Goal: Task Accomplishment & Management: Use online tool/utility

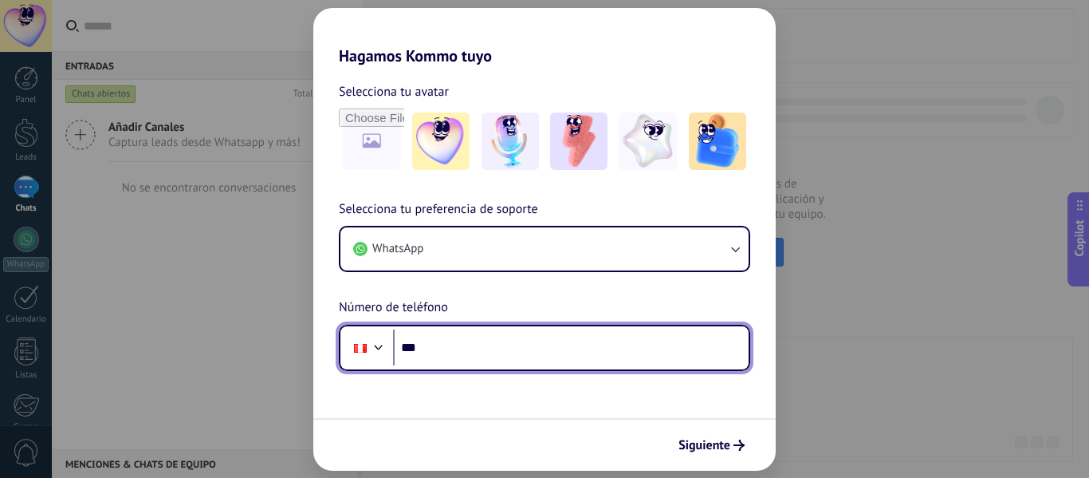
click at [482, 359] on input "***" at bounding box center [571, 347] width 356 height 37
click at [468, 348] on input "***" at bounding box center [571, 347] width 356 height 37
paste input "**********"
type input "**********"
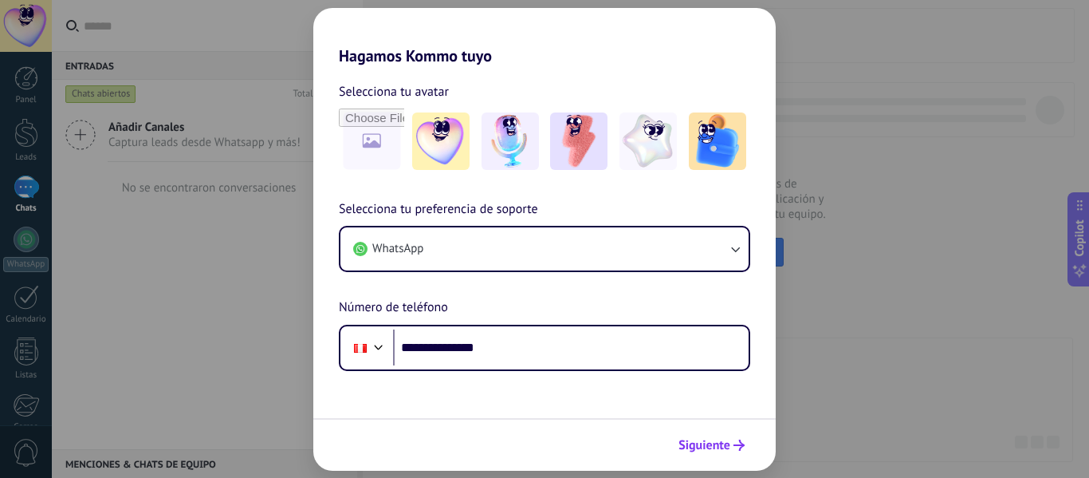
click at [707, 440] on span "Siguiente" at bounding box center [705, 444] width 52 height 11
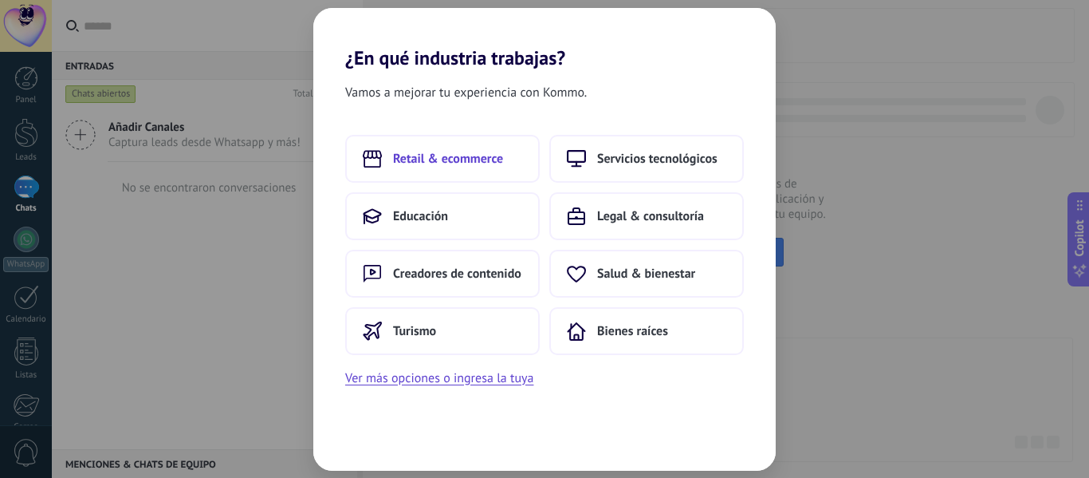
click at [478, 160] on span "Retail & ecommerce" at bounding box center [448, 159] width 110 height 16
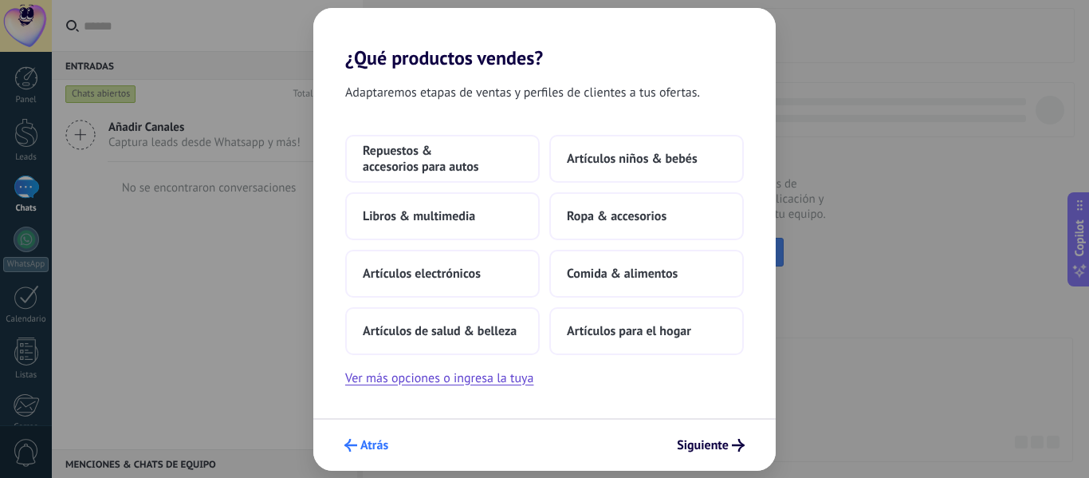
click at [370, 450] on span "Atrás" at bounding box center [374, 444] width 28 height 11
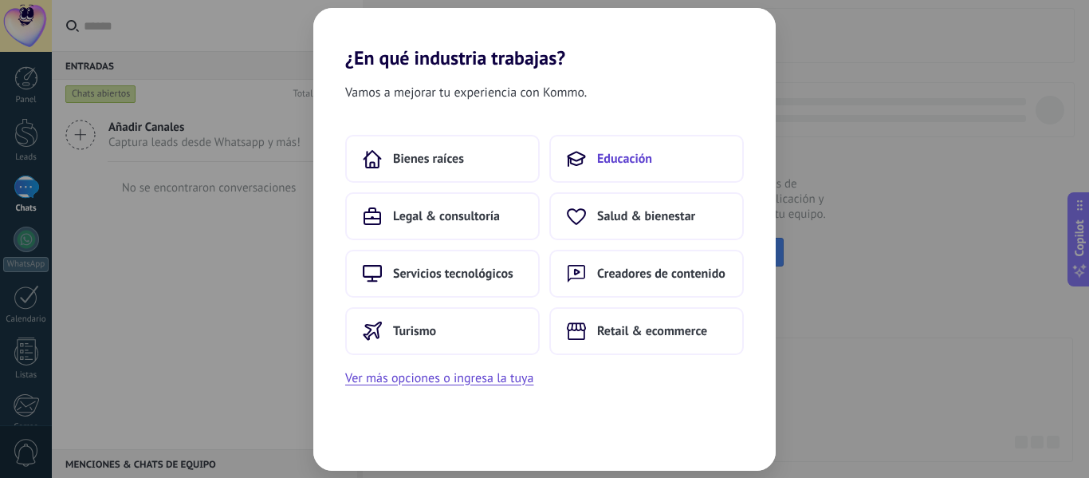
click at [652, 159] on button "Educación" at bounding box center [647, 159] width 195 height 48
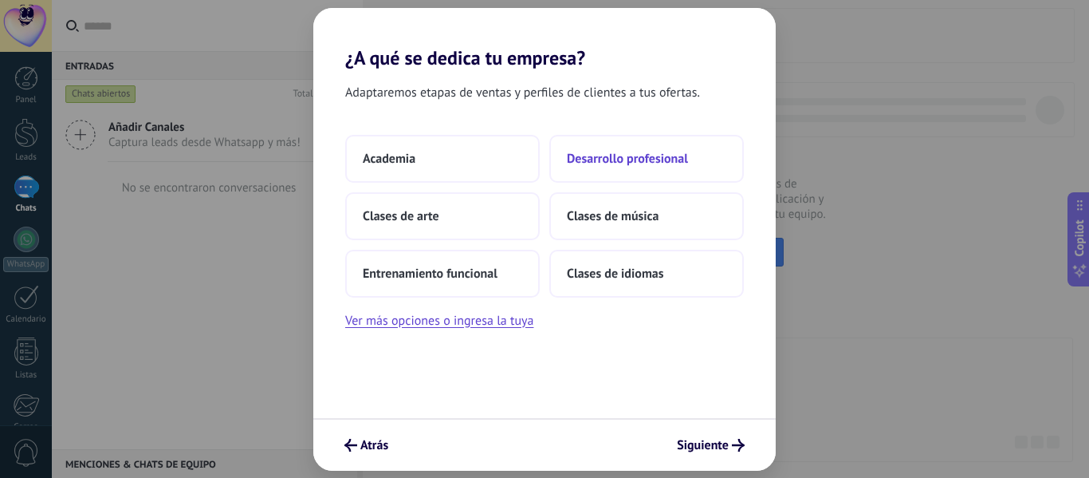
click at [607, 174] on button "Desarrollo profesional" at bounding box center [647, 159] width 195 height 48
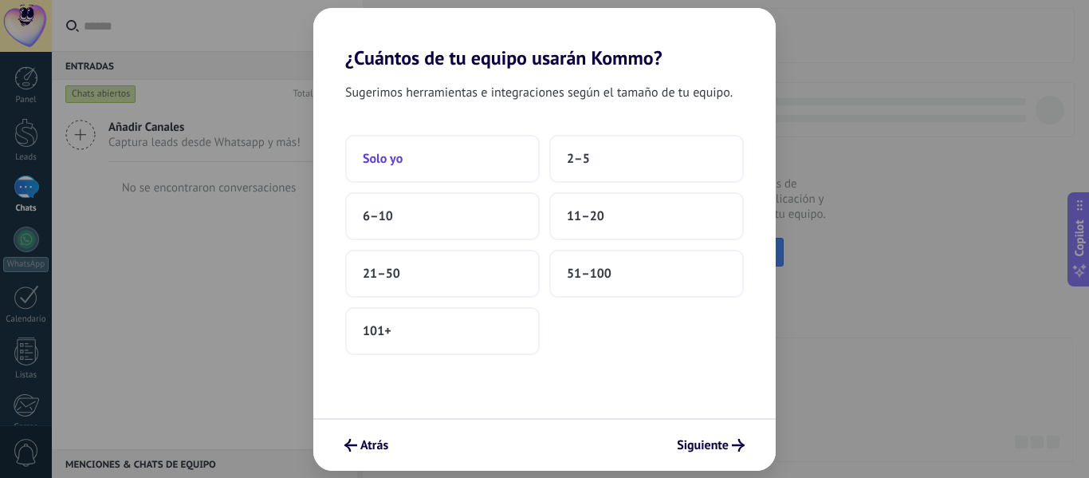
click at [483, 165] on button "Solo yo" at bounding box center [442, 159] width 195 height 48
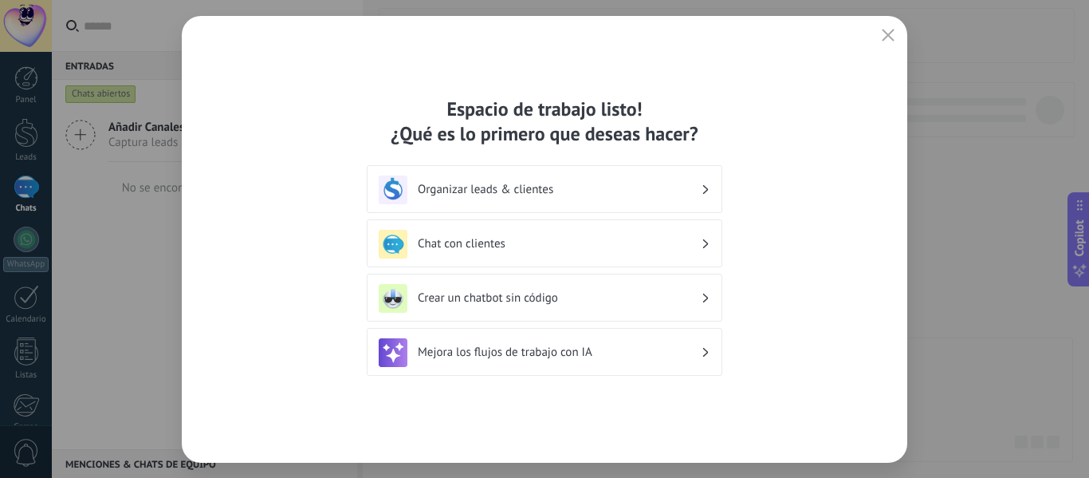
click at [580, 193] on h3 "Organizar leads & clientes" at bounding box center [559, 189] width 283 height 15
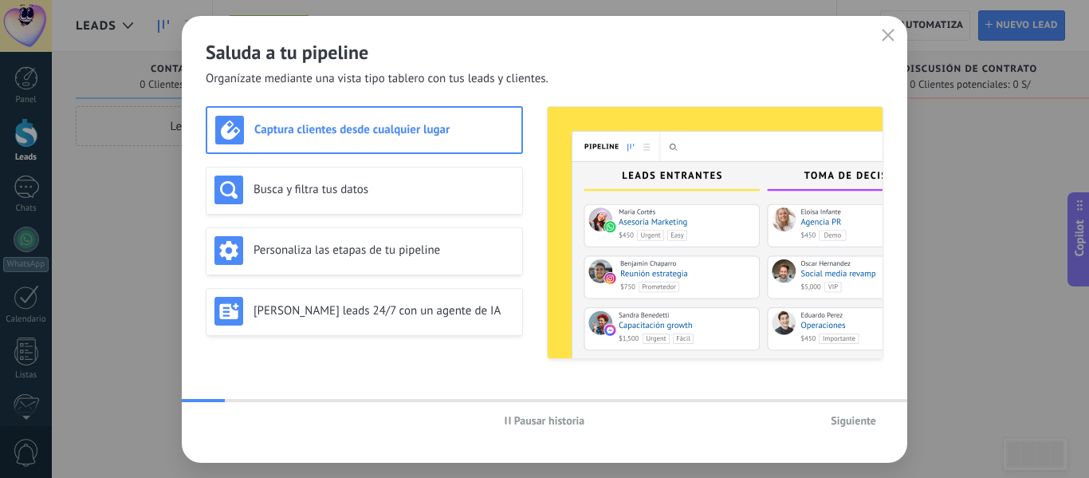
click at [865, 420] on span "Siguiente" at bounding box center [853, 420] width 45 height 11
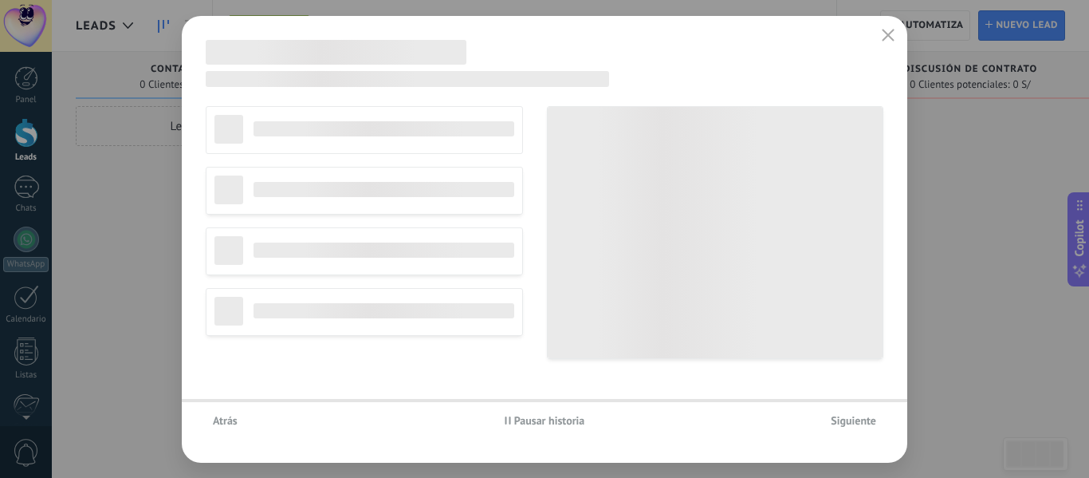
click at [865, 420] on span "Siguiente" at bounding box center [853, 420] width 45 height 11
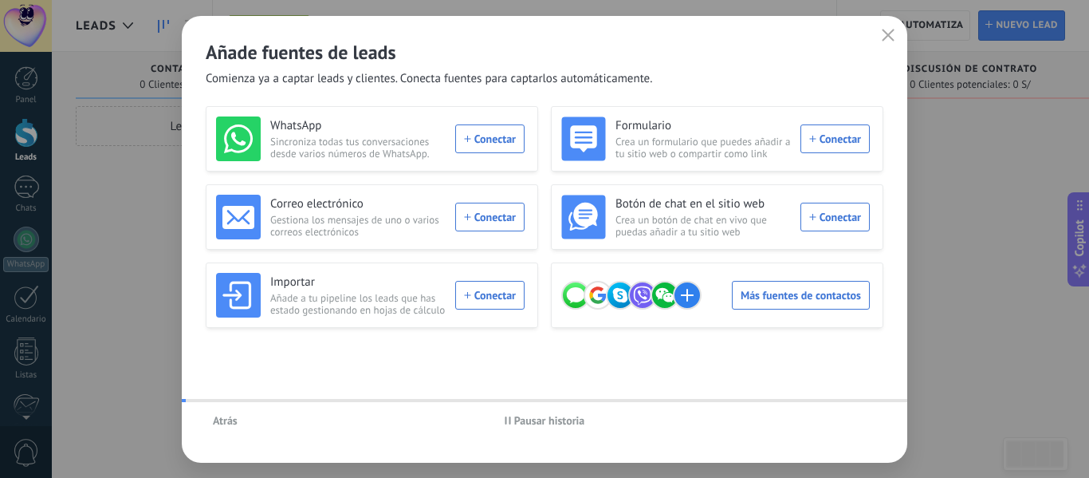
click at [865, 420] on div "Atrás Pausar historia" at bounding box center [545, 420] width 726 height 37
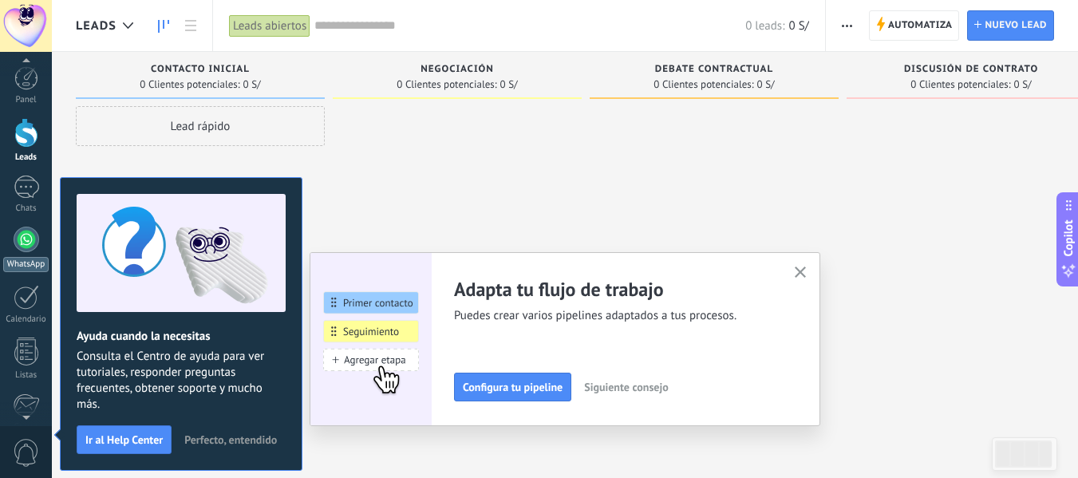
click at [25, 238] on div at bounding box center [27, 240] width 26 height 26
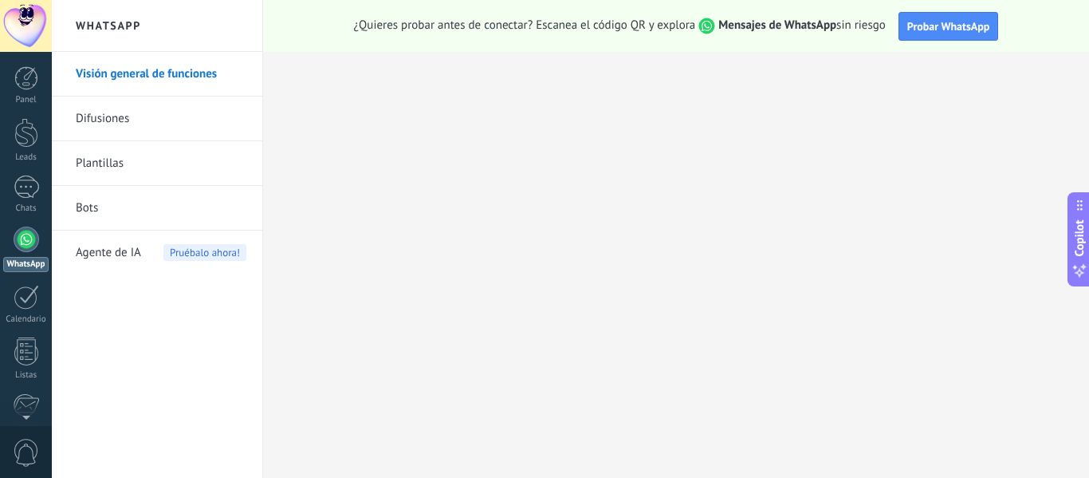
click at [96, 203] on link "Bots" at bounding box center [161, 208] width 171 height 45
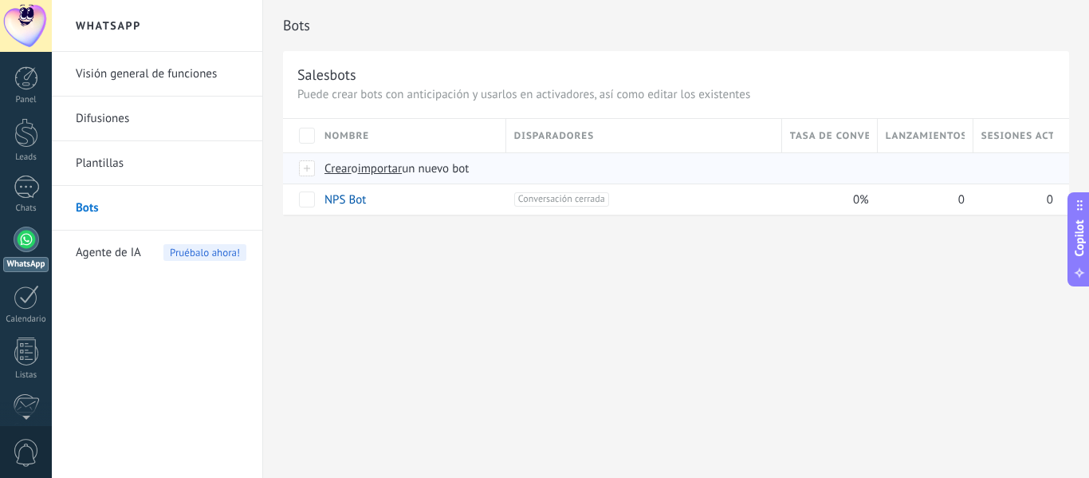
click at [344, 170] on span "Crear" at bounding box center [338, 168] width 27 height 15
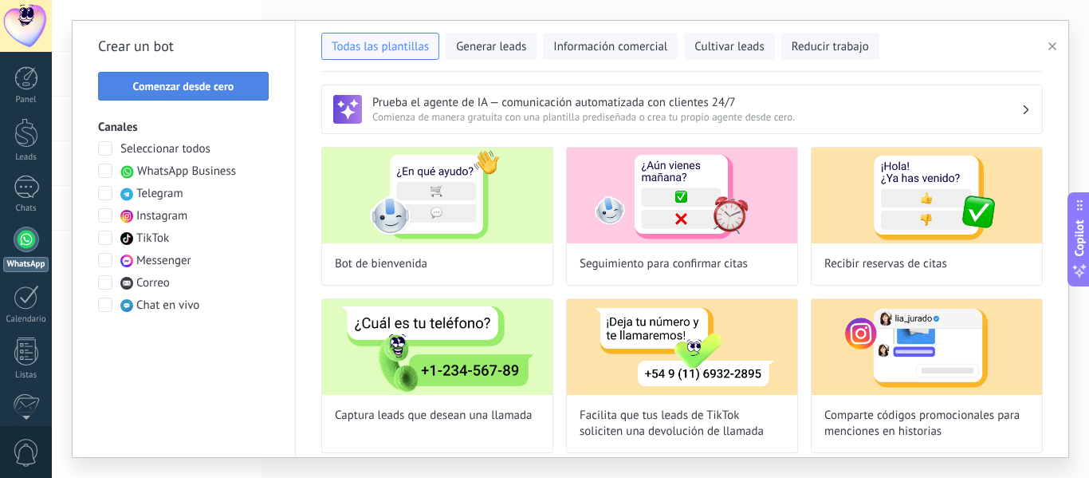
click at [207, 87] on span "Comenzar desde cero" at bounding box center [183, 86] width 101 height 11
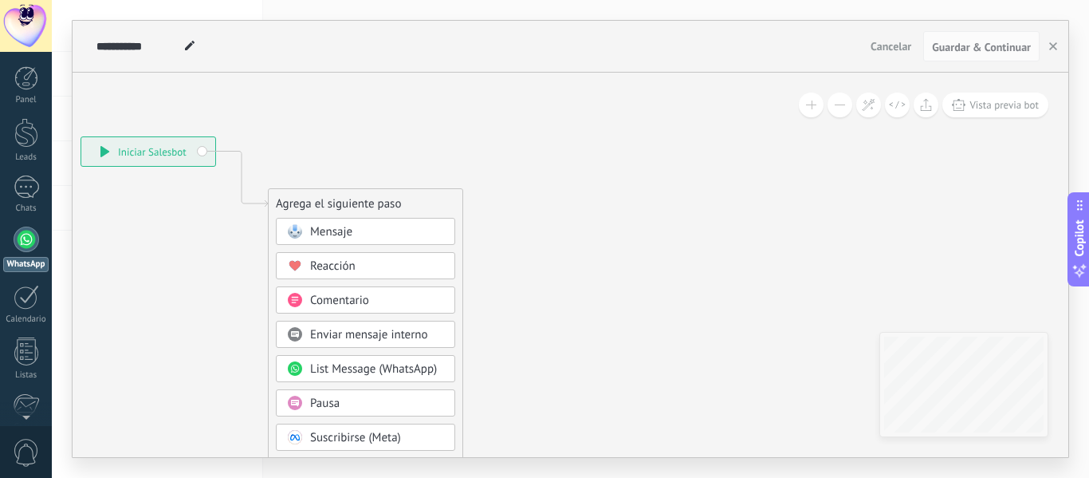
drag, startPoint x: 660, startPoint y: 171, endPoint x: 388, endPoint y: 121, distance: 275.6
click at [396, 115] on icon at bounding box center [218, 426] width 1072 height 1376
click at [336, 230] on span "Mensaje" at bounding box center [326, 230] width 42 height 15
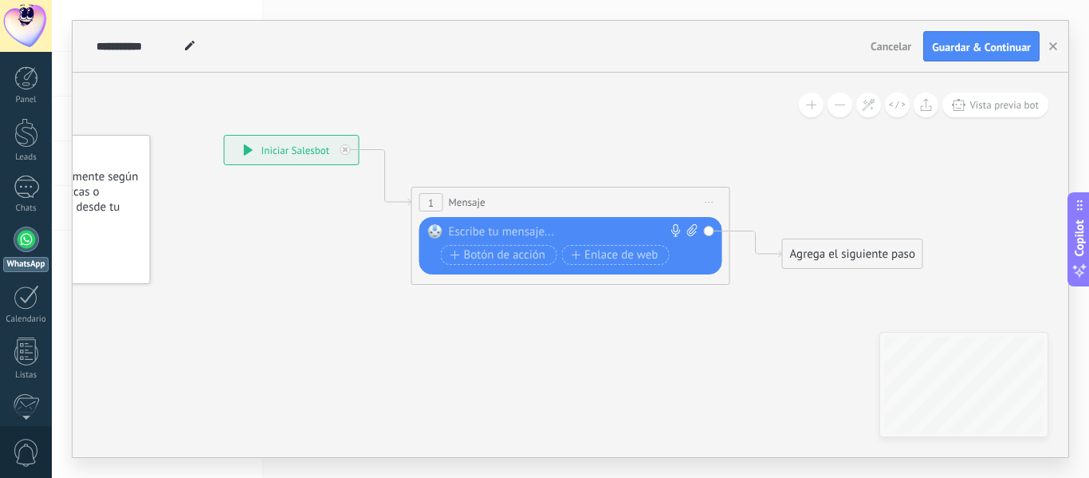
click at [499, 231] on div at bounding box center [567, 232] width 237 height 16
paste div
click at [503, 234] on div "**********" at bounding box center [574, 232] width 250 height 16
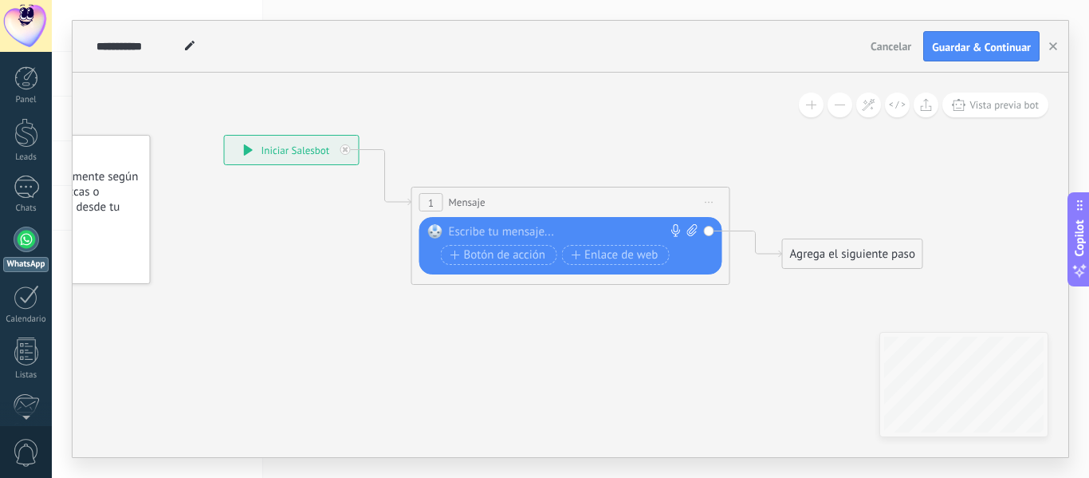
click at [496, 227] on div at bounding box center [567, 232] width 237 height 16
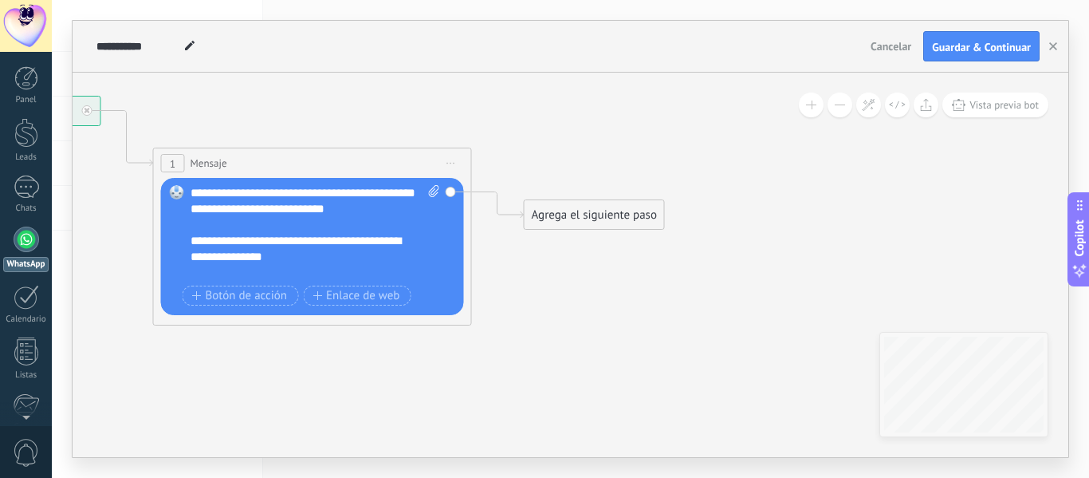
drag, startPoint x: 629, startPoint y: 162, endPoint x: 299, endPoint y: 111, distance: 334.1
click at [299, 111] on icon at bounding box center [288, 171] width 1443 height 948
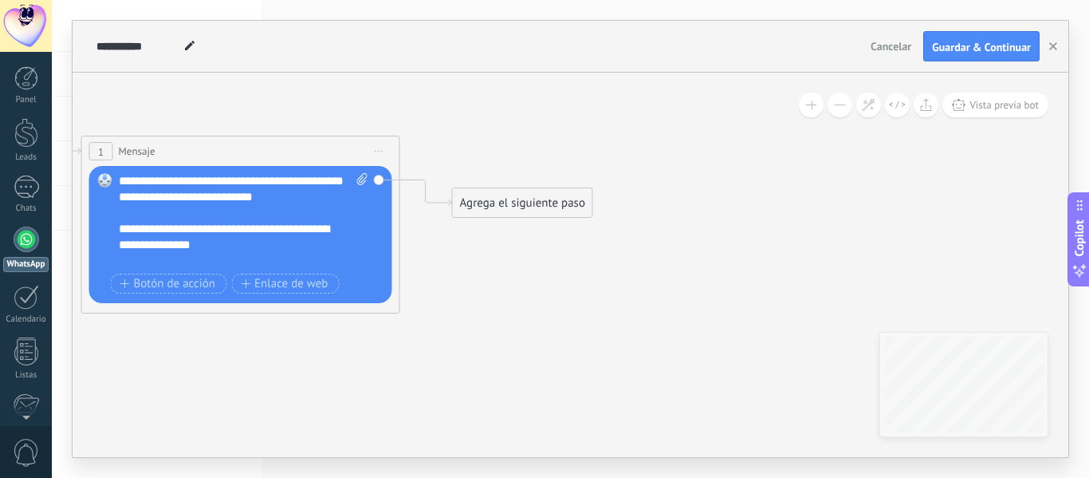
click at [530, 211] on div "Agrega el siguiente paso" at bounding box center [523, 203] width 140 height 26
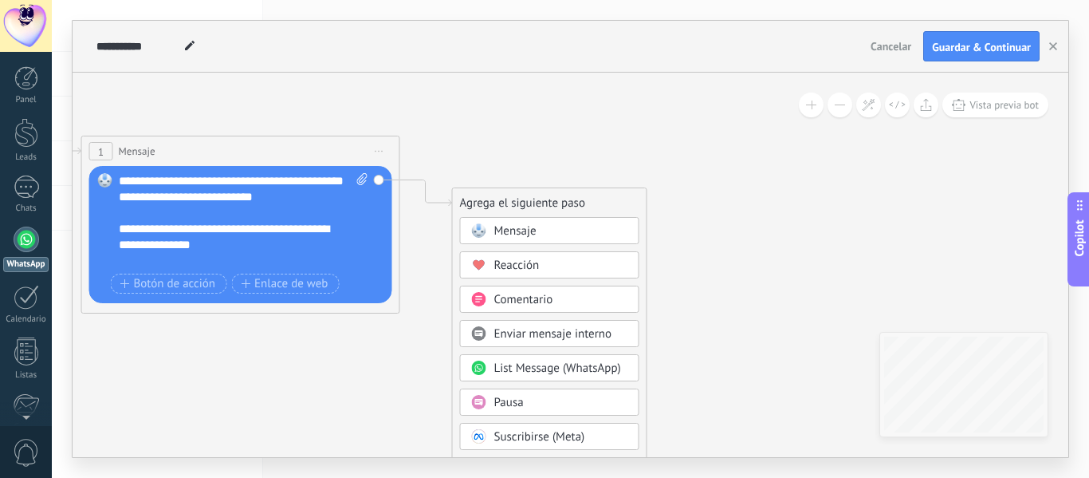
click at [552, 231] on div "Mensaje" at bounding box center [561, 231] width 134 height 16
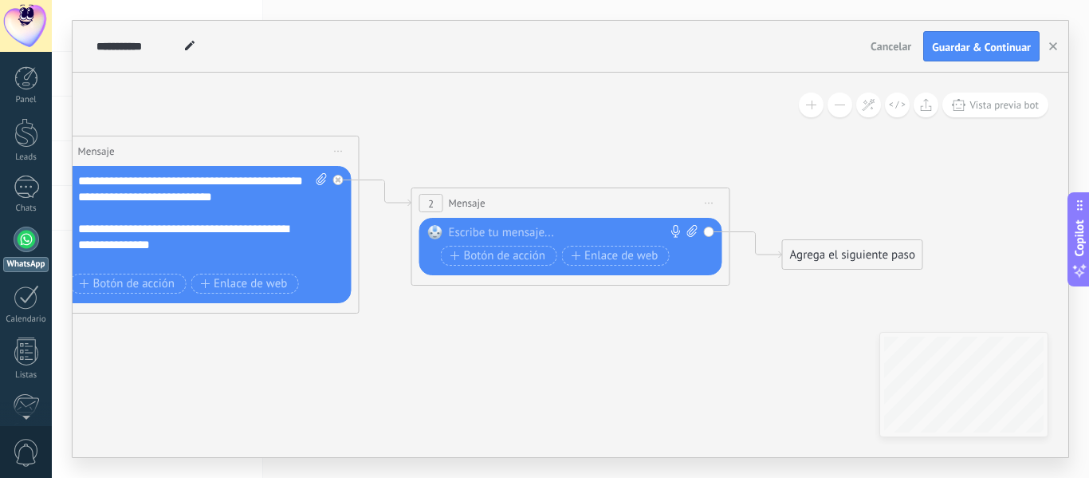
click at [694, 232] on icon at bounding box center [692, 231] width 10 height 12
click input "Subir" at bounding box center [0, 0] width 0 height 0
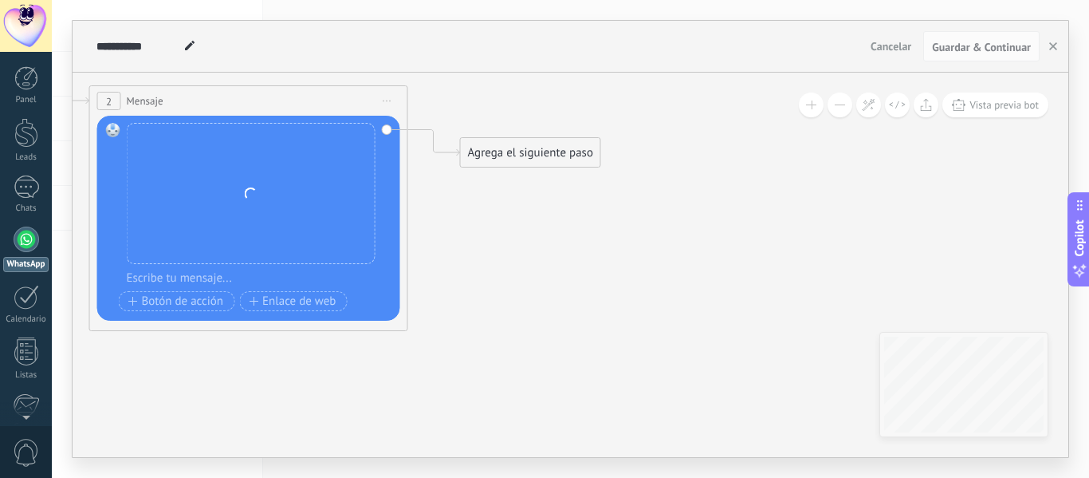
drag, startPoint x: 786, startPoint y: 328, endPoint x: 477, endPoint y: 232, distance: 323.2
click at [477, 232] on icon at bounding box center [39, 96] width 1814 height 1027
click at [542, 158] on div "Agrega el siguiente paso" at bounding box center [531, 153] width 140 height 26
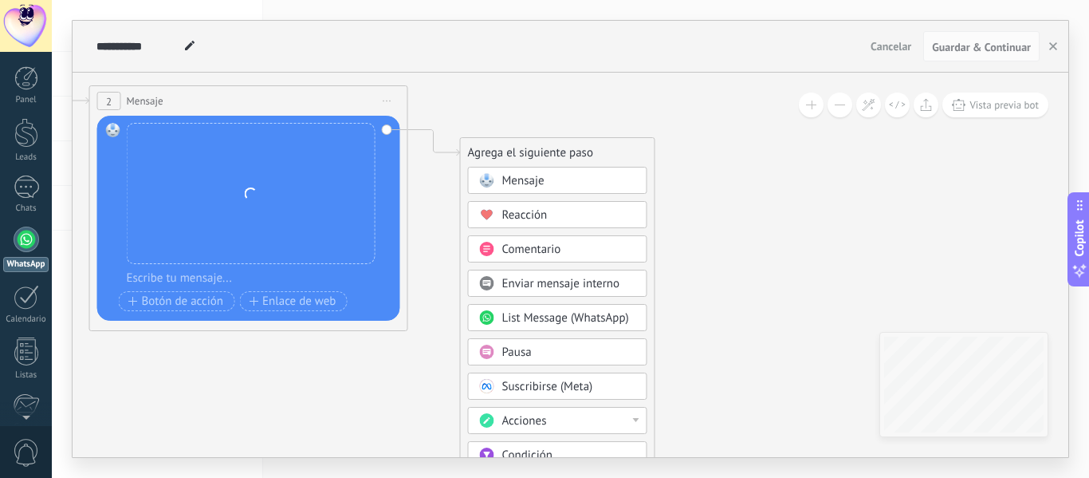
click at [538, 354] on div "Pausa" at bounding box center [569, 353] width 134 height 16
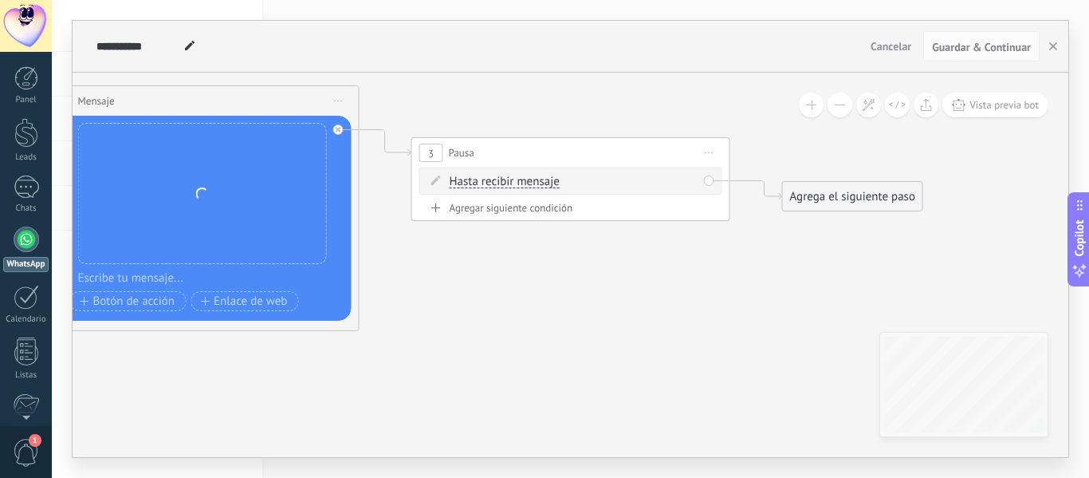
click at [548, 180] on span "Hasta recibir mensaje" at bounding box center [505, 181] width 110 height 13
click at [548, 180] on button "Hasta recibir mensaje" at bounding box center [541, 181] width 199 height 29
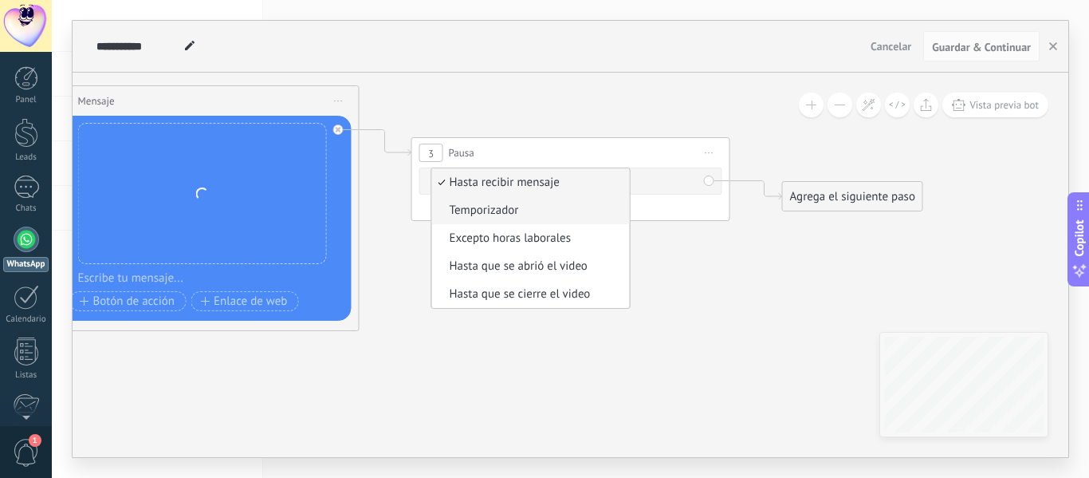
click at [515, 216] on span "Temporizador" at bounding box center [528, 211] width 193 height 16
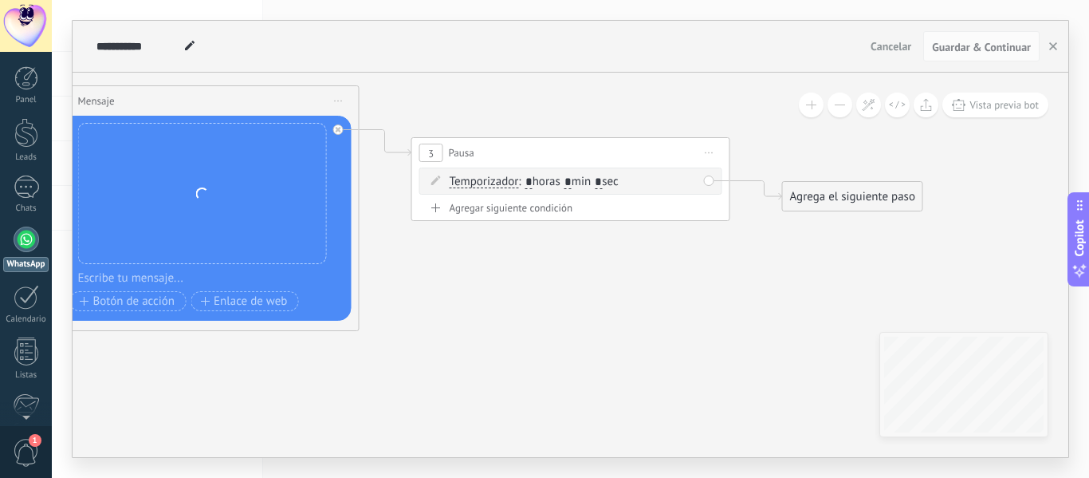
click at [602, 180] on span ": * horas * min * sec" at bounding box center [568, 181] width 100 height 15
click at [572, 181] on input "*" at bounding box center [568, 182] width 7 height 13
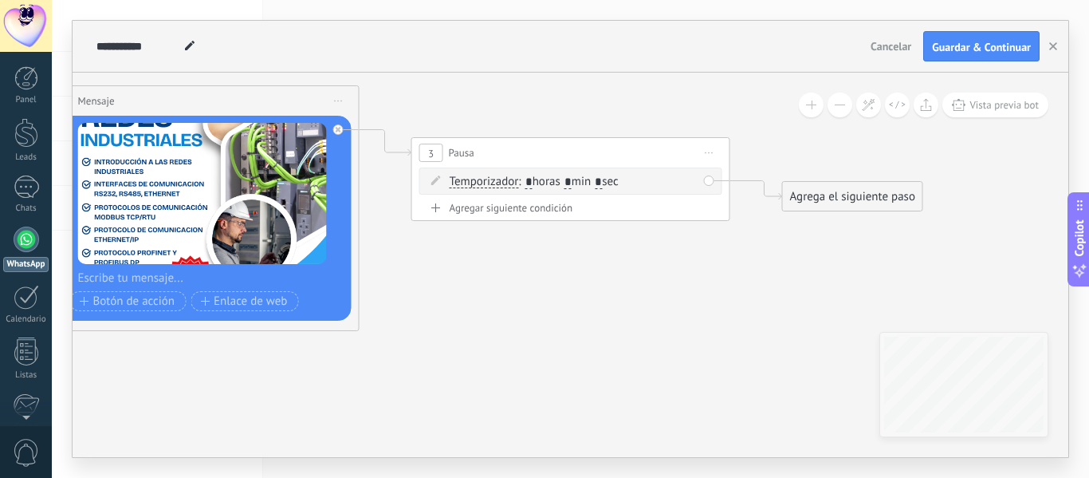
type input "*"
click at [602, 183] on input "*" at bounding box center [598, 182] width 7 height 13
type input "**"
click at [766, 287] on icon at bounding box center [176, 156] width 2185 height 1147
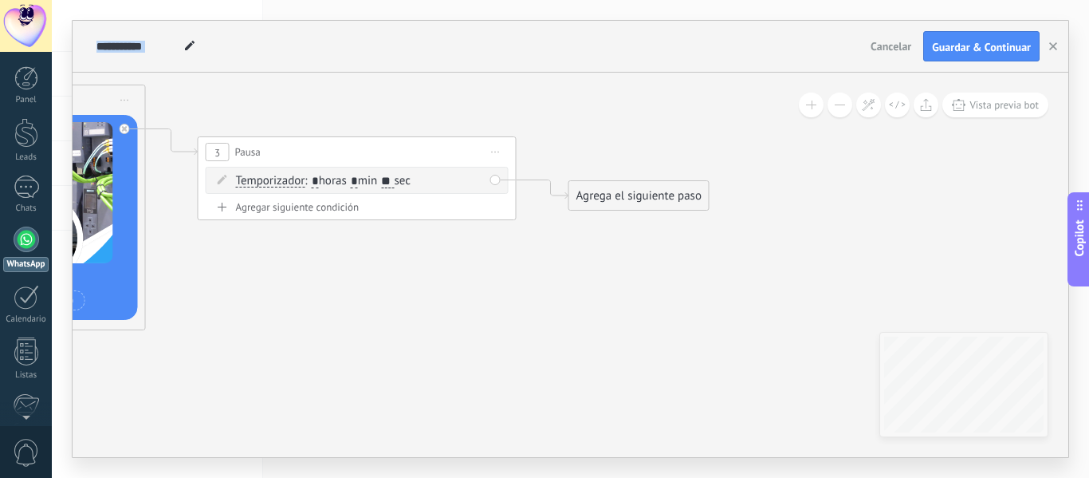
drag, startPoint x: 718, startPoint y: 358, endPoint x: 443, endPoint y: 361, distance: 275.2
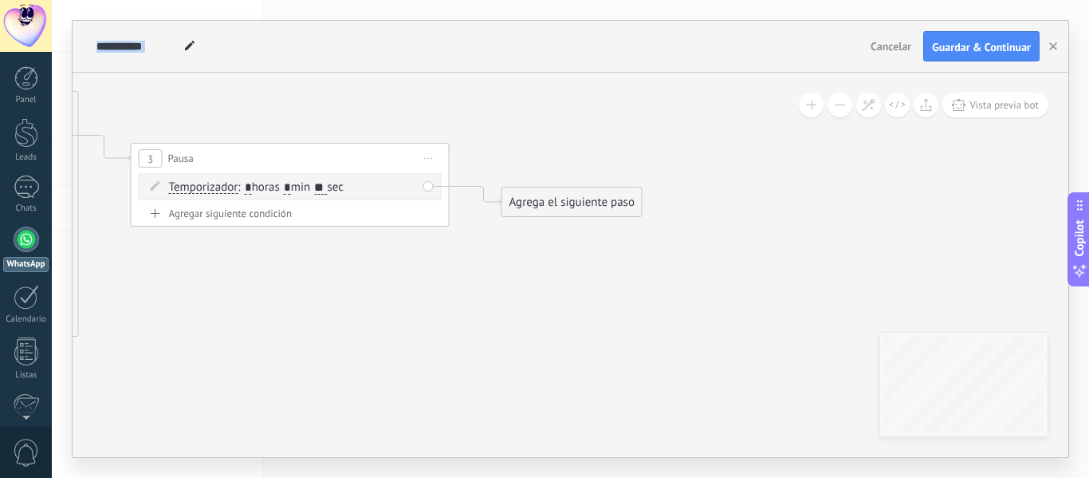
click at [593, 201] on div "Agrega el siguiente paso" at bounding box center [572, 202] width 140 height 26
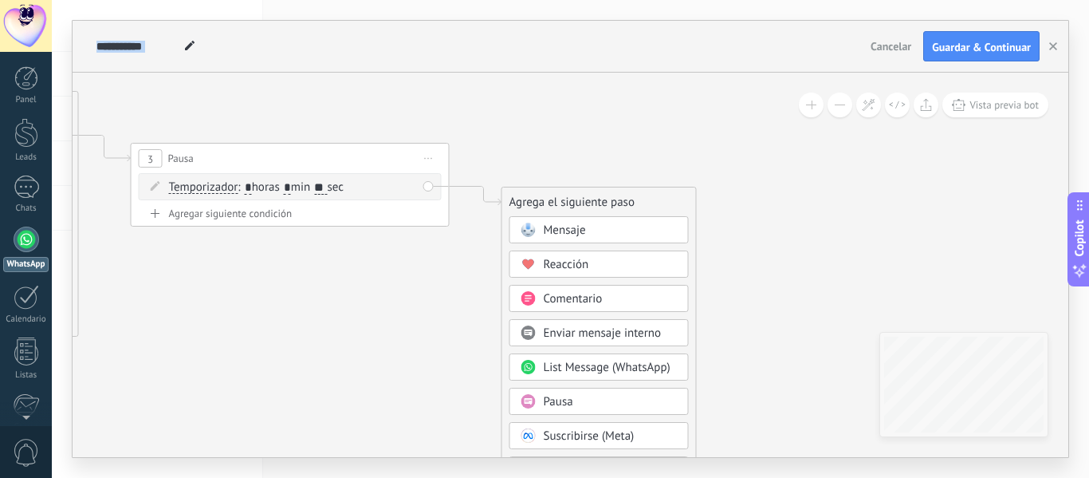
click at [598, 230] on div "Mensaje" at bounding box center [611, 231] width 134 height 16
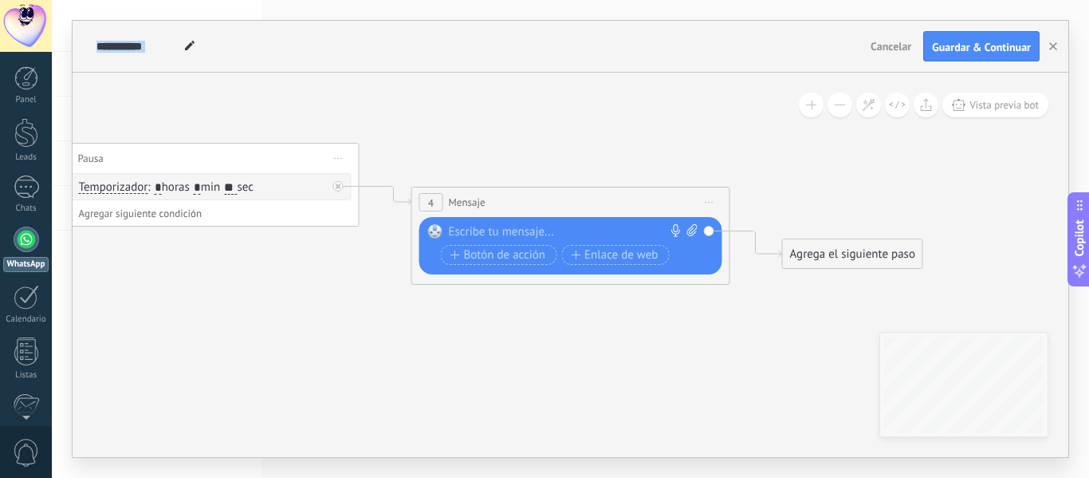
click at [520, 225] on div at bounding box center [567, 232] width 237 height 16
click at [520, 228] on div at bounding box center [567, 232] width 237 height 16
paste div
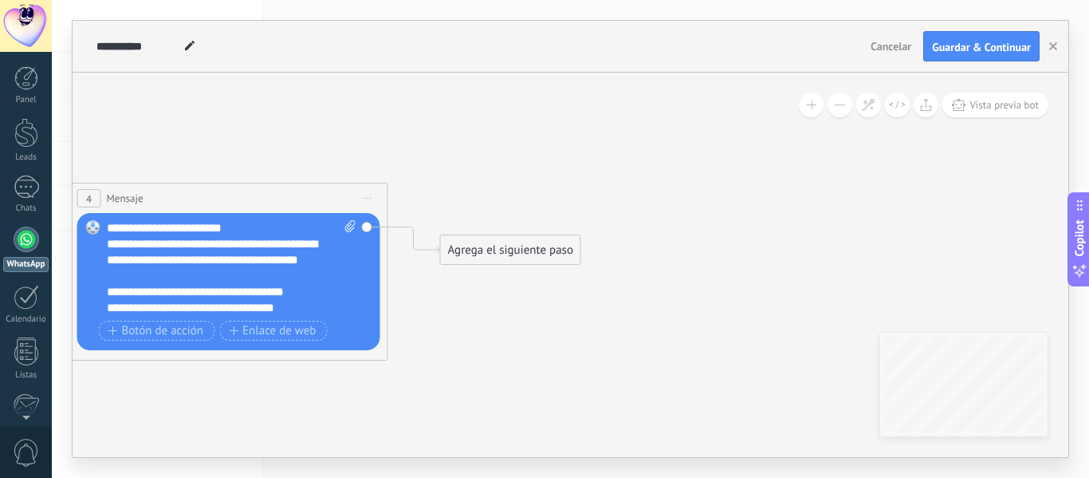
drag, startPoint x: 691, startPoint y: 381, endPoint x: 357, endPoint y: 376, distance: 334.2
click at [499, 252] on div "Agrega el siguiente paso" at bounding box center [511, 250] width 140 height 26
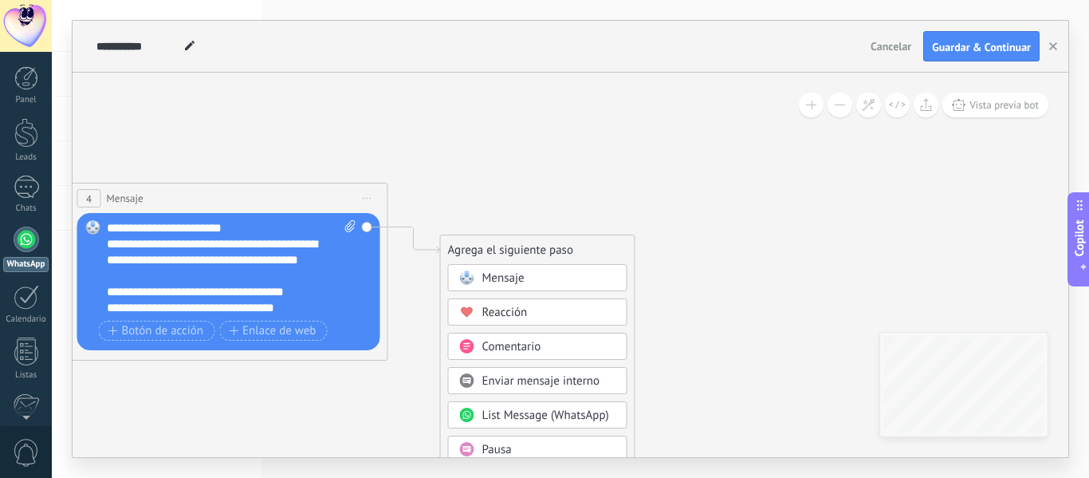
click at [507, 278] on span "Mensaje" at bounding box center [504, 277] width 42 height 15
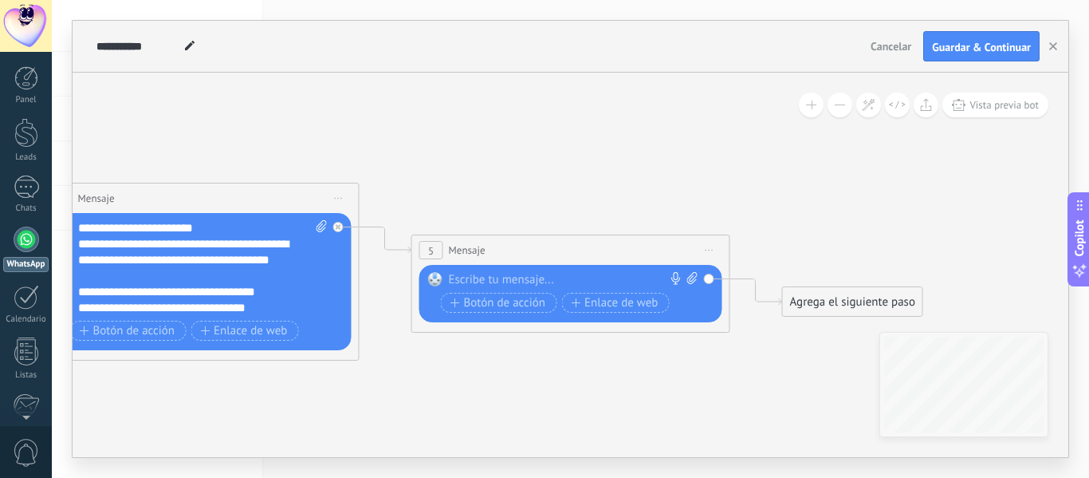
click at [537, 276] on div at bounding box center [567, 280] width 237 height 16
paste div
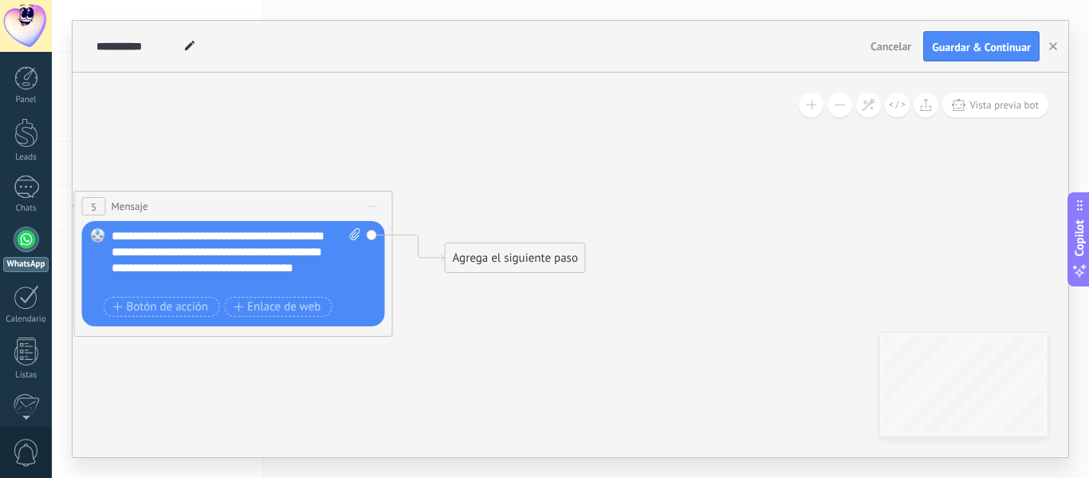
drag, startPoint x: 650, startPoint y: 394, endPoint x: 313, endPoint y: 349, distance: 339.5
click at [522, 262] on div "Agrega el siguiente paso" at bounding box center [515, 258] width 140 height 26
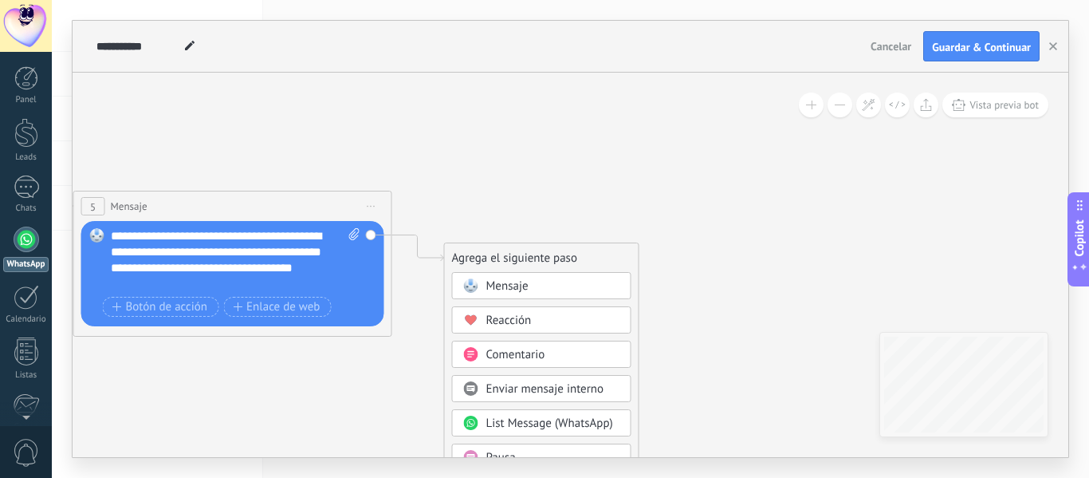
click at [531, 291] on div "Mensaje" at bounding box center [554, 286] width 134 height 16
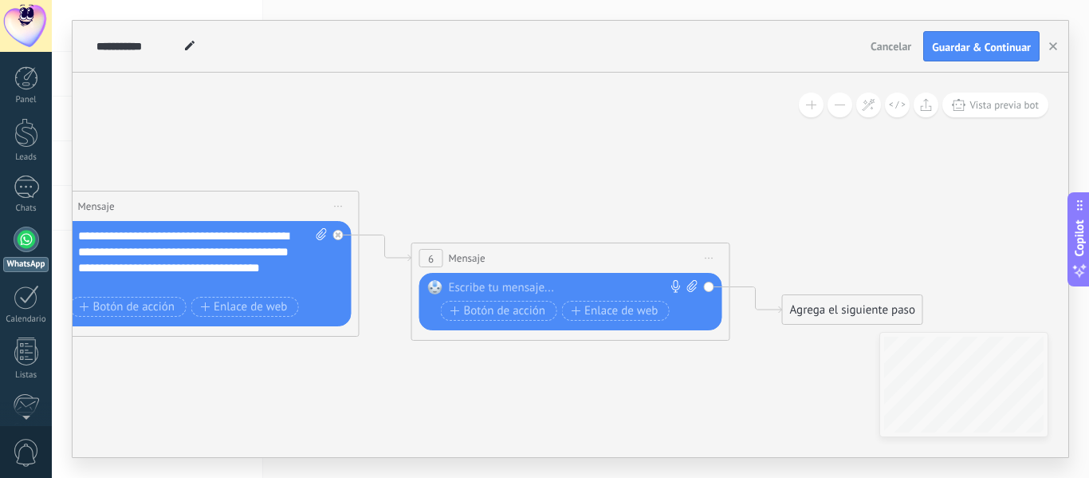
click at [687, 286] on icon at bounding box center [692, 286] width 10 height 12
click input "Subir" at bounding box center [0, 0] width 0 height 0
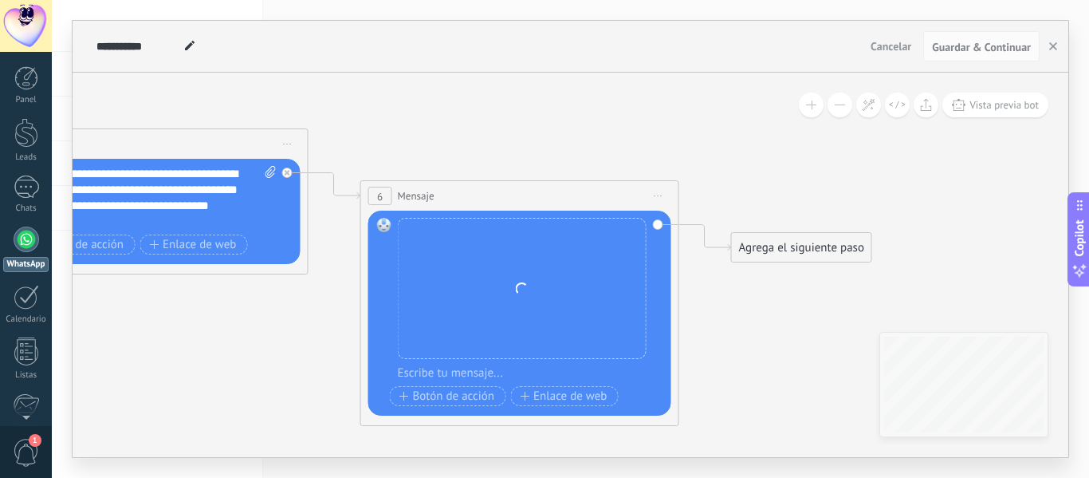
drag, startPoint x: 557, startPoint y: 203, endPoint x: 499, endPoint y: 132, distance: 91.3
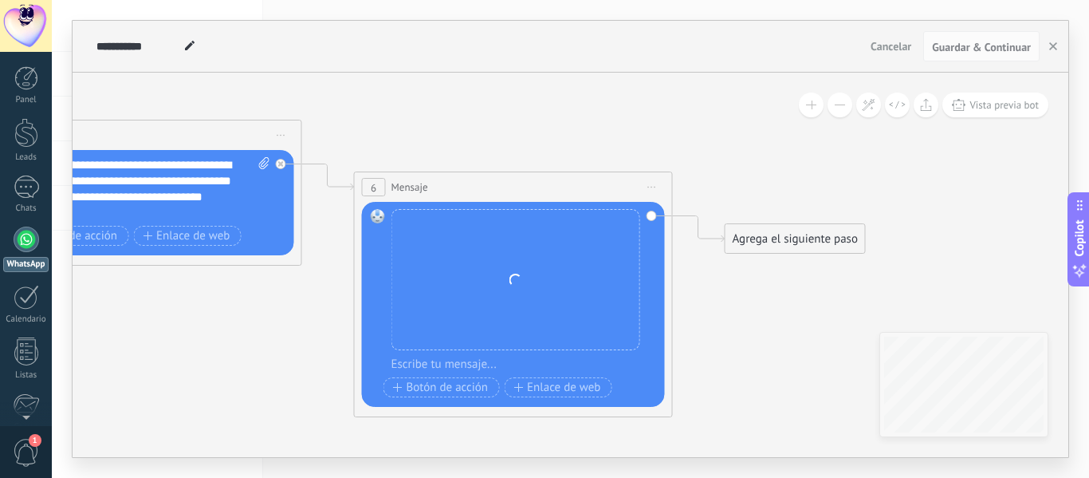
click at [486, 368] on div at bounding box center [524, 365] width 265 height 16
paste div
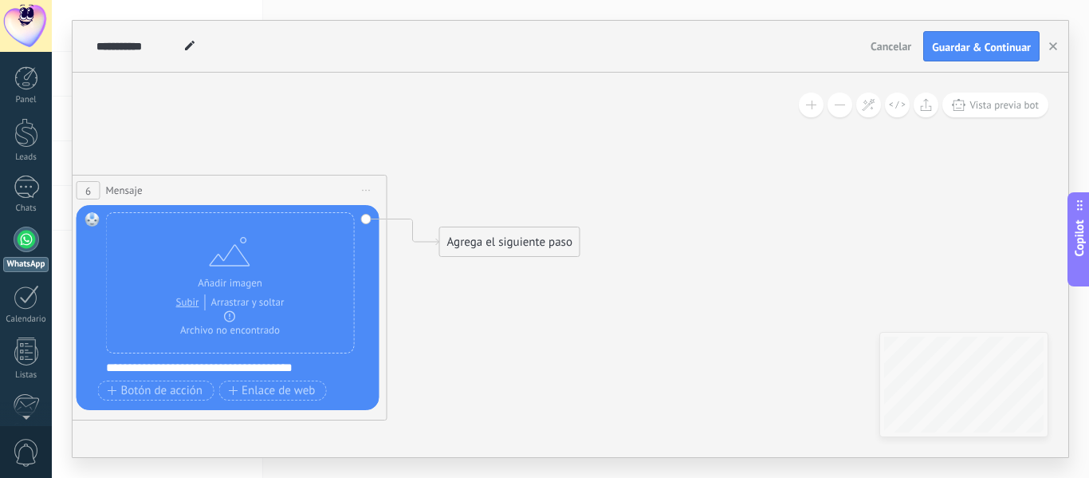
drag, startPoint x: 805, startPoint y: 301, endPoint x: 519, endPoint y: 305, distance: 285.5
click at [538, 246] on div "Agrega el siguiente paso" at bounding box center [510, 242] width 140 height 26
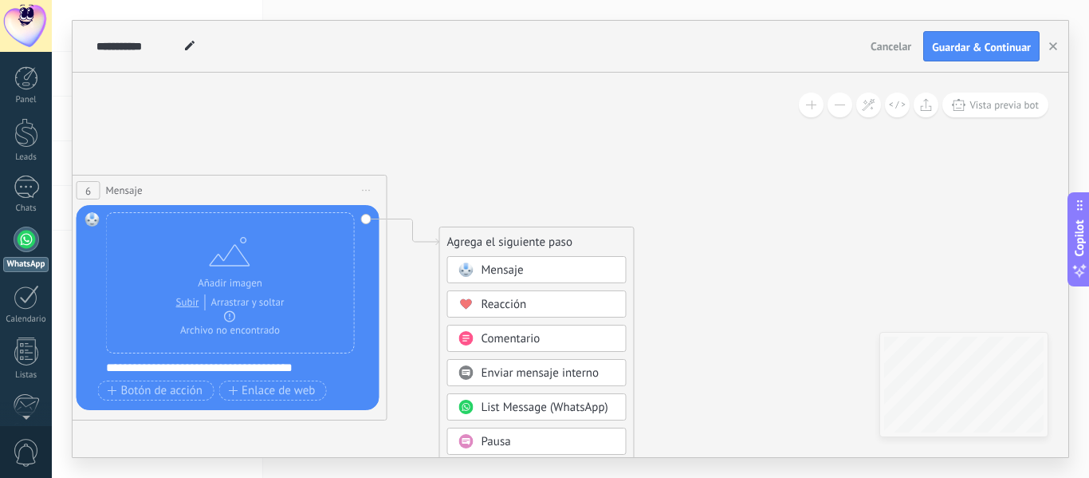
click at [551, 269] on div "Mensaje" at bounding box center [549, 270] width 134 height 16
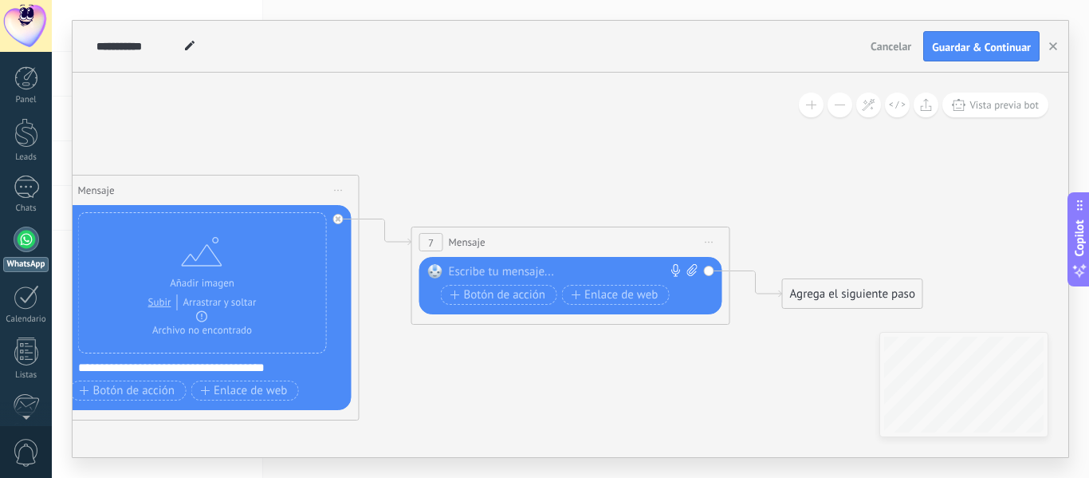
click at [531, 272] on div at bounding box center [567, 272] width 237 height 16
paste div
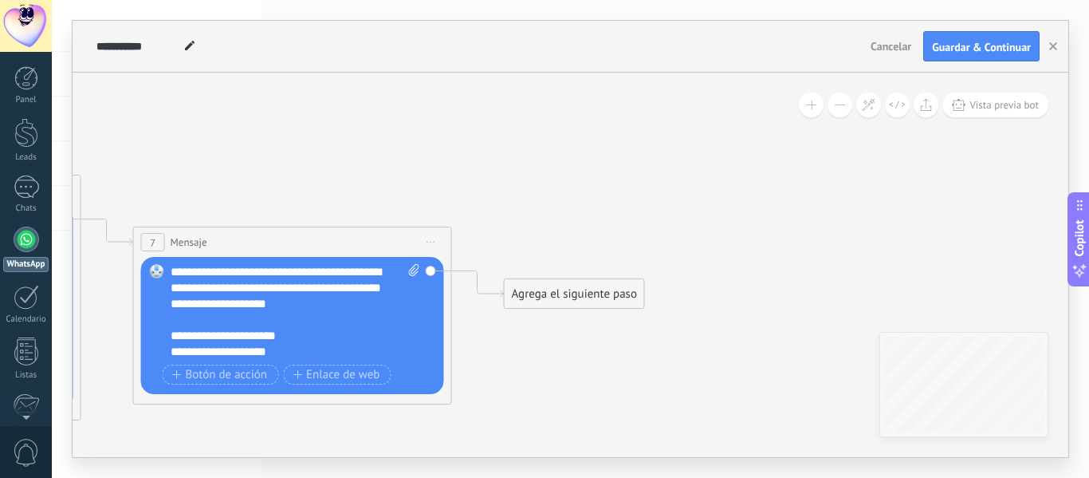
drag, startPoint x: 681, startPoint y: 165, endPoint x: 425, endPoint y: 242, distance: 267.2
click at [557, 289] on div "Agrega el siguiente paso" at bounding box center [573, 294] width 140 height 26
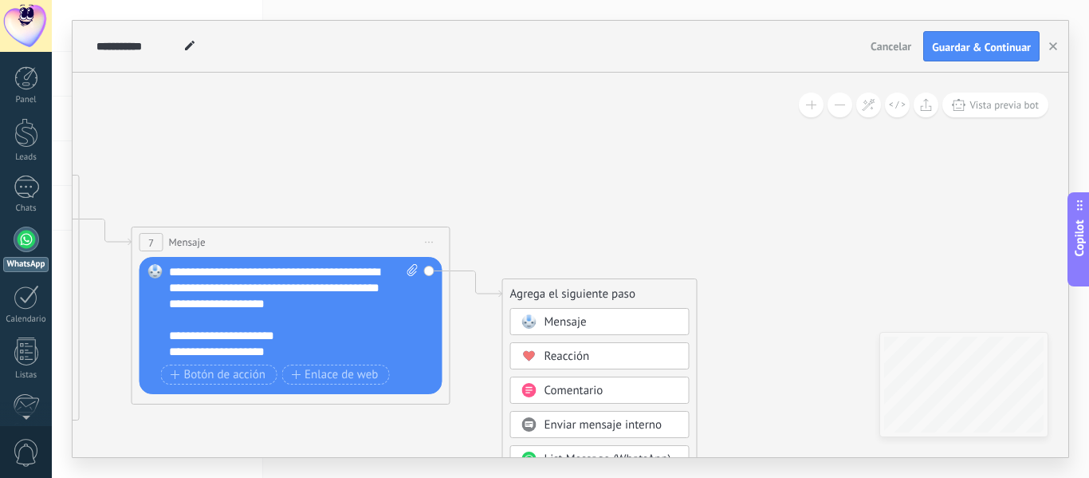
click at [577, 325] on span "Mensaje" at bounding box center [566, 321] width 42 height 15
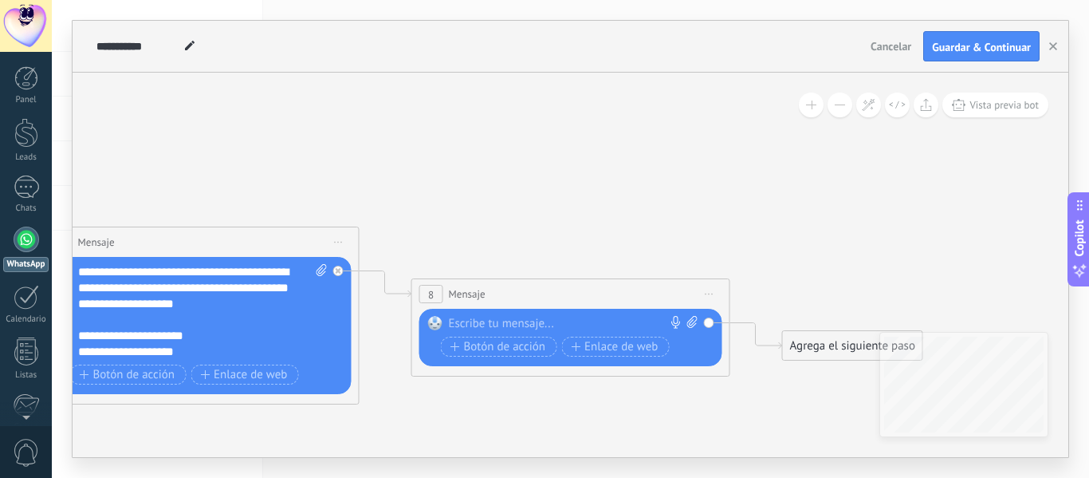
click at [616, 321] on div at bounding box center [567, 324] width 237 height 16
paste div
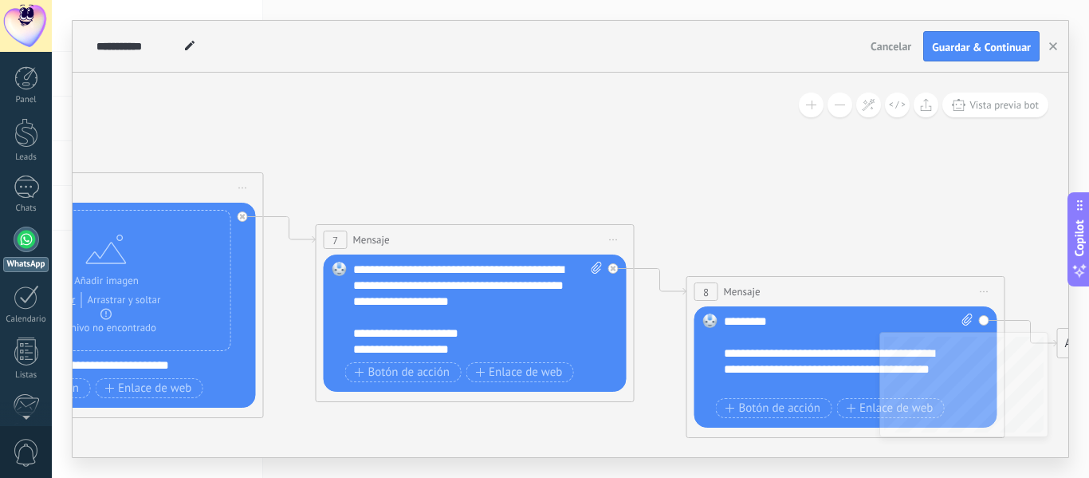
drag, startPoint x: 518, startPoint y: 194, endPoint x: 790, endPoint y: 191, distance: 272.8
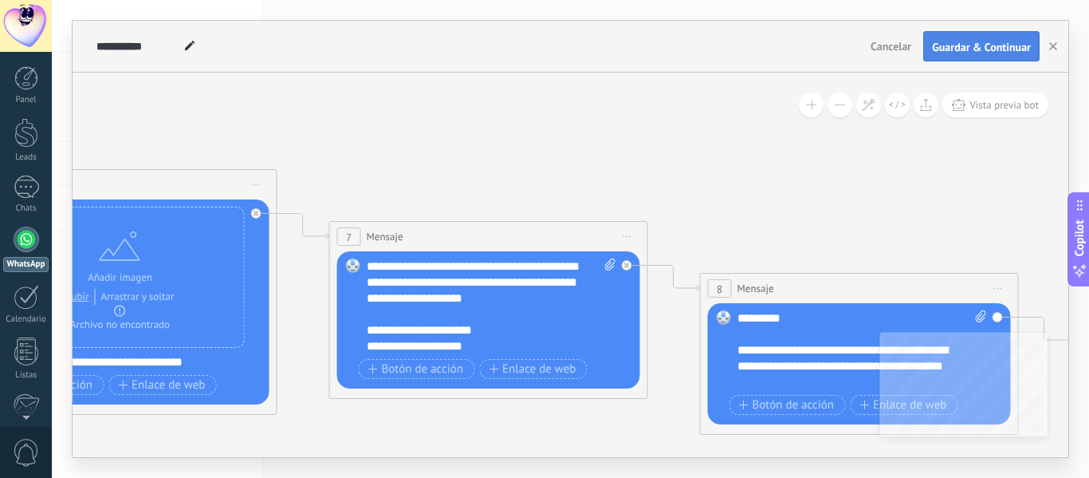
click at [960, 56] on button "Guardar & Continuar" at bounding box center [982, 46] width 116 height 30
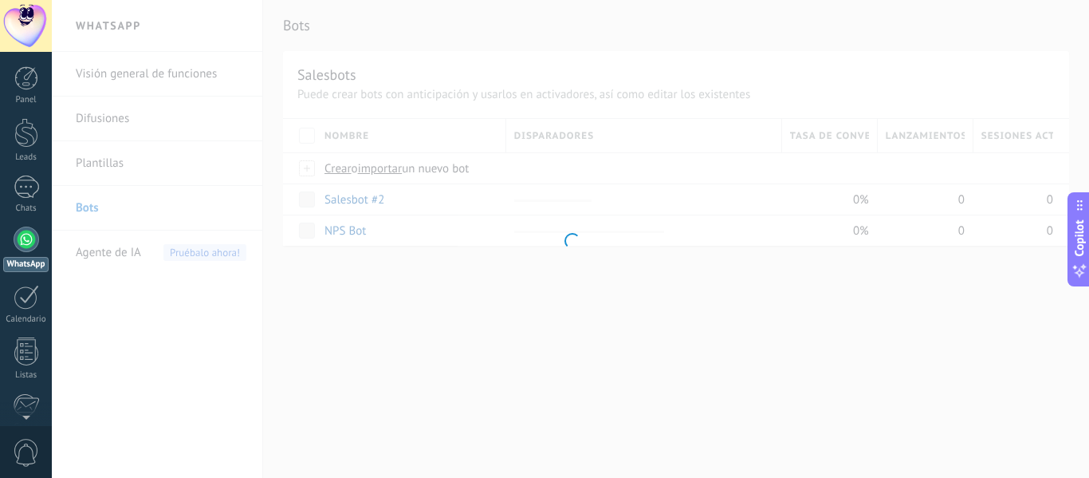
click at [466, 146] on div at bounding box center [571, 239] width 1038 height 478
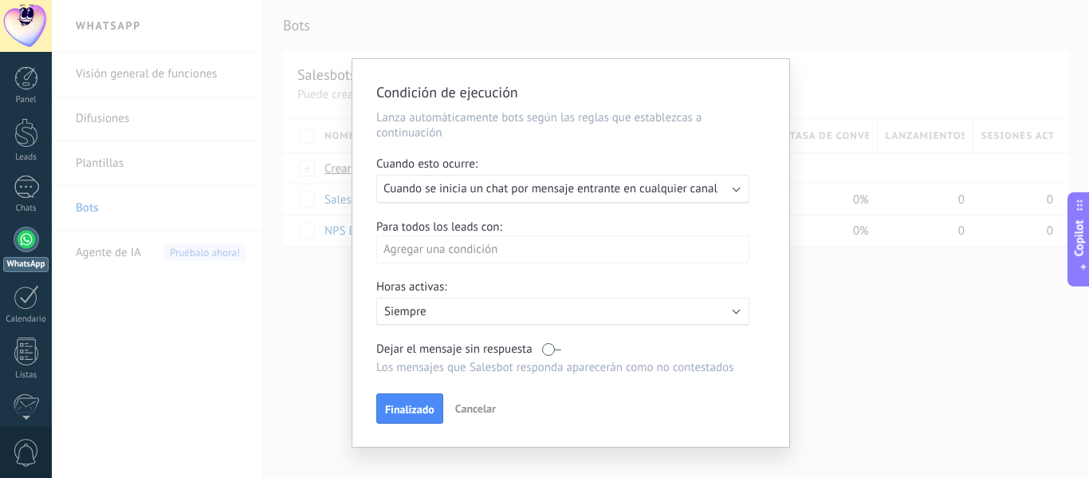
click at [412, 412] on span "Finalizado" at bounding box center [409, 409] width 49 height 11
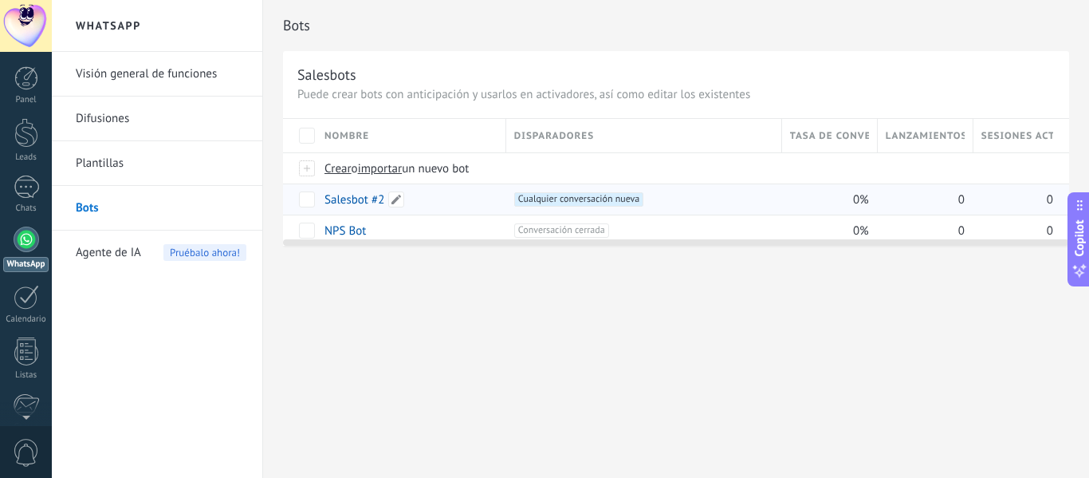
click at [352, 203] on link "Salesbot #2" at bounding box center [355, 199] width 60 height 15
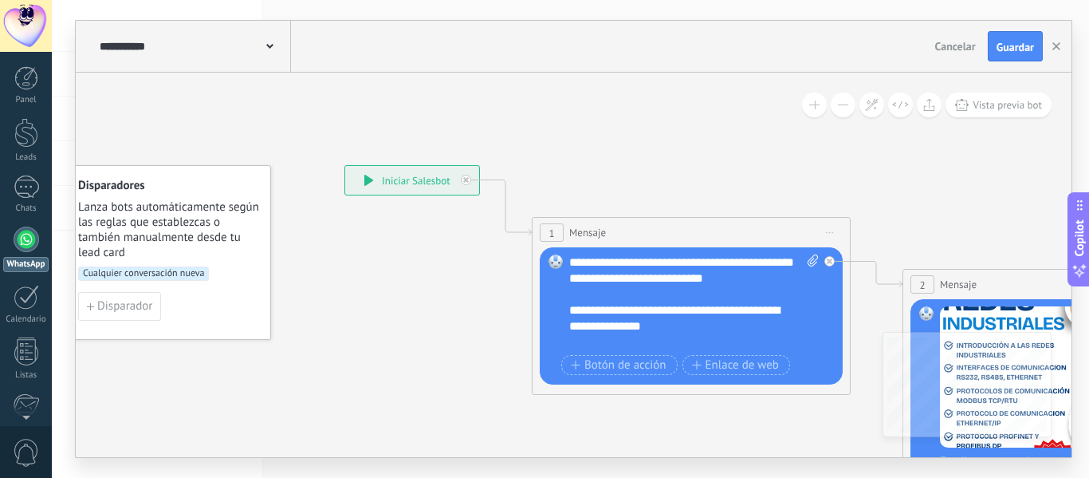
drag, startPoint x: 437, startPoint y: 292, endPoint x: 203, endPoint y: 187, distance: 256.7
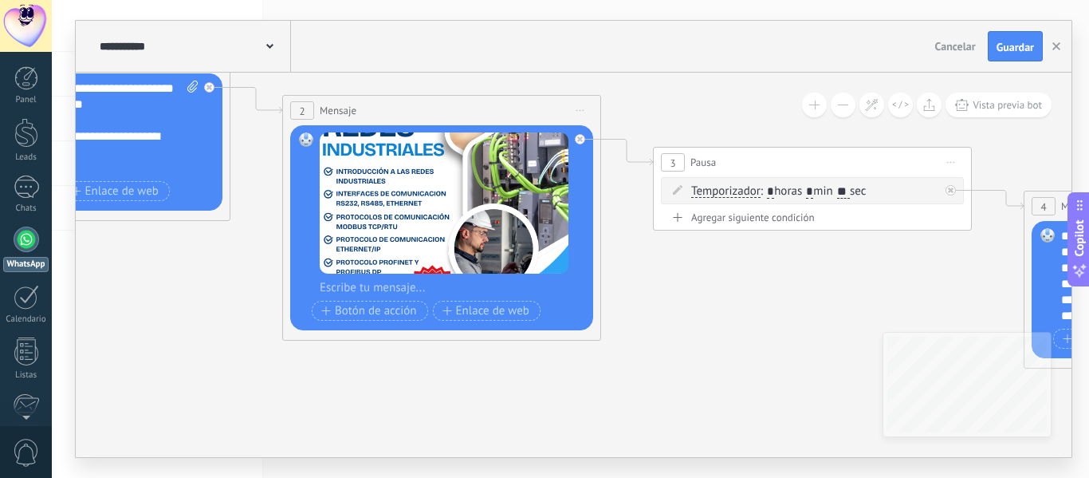
drag, startPoint x: 583, startPoint y: 357, endPoint x: 121, endPoint y: 280, distance: 468.2
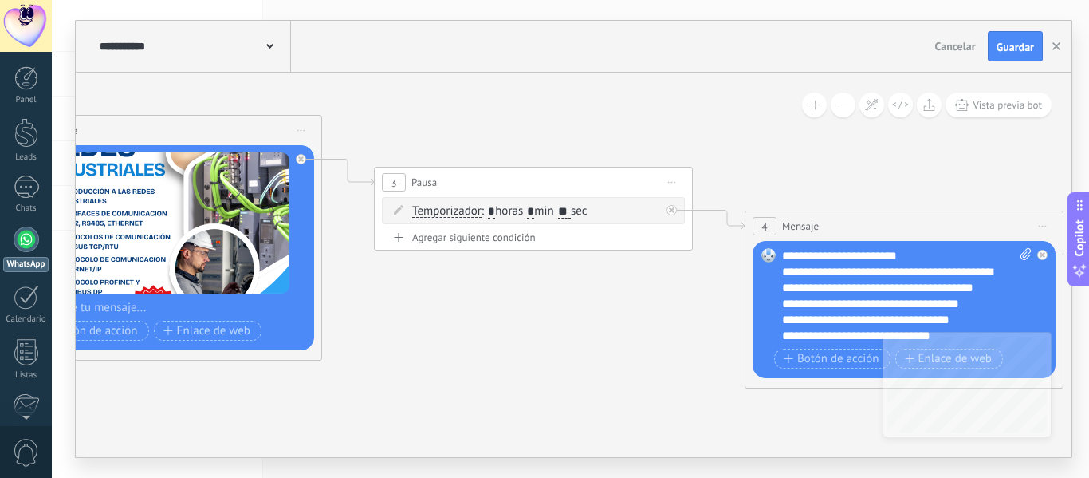
drag, startPoint x: 698, startPoint y: 305, endPoint x: 402, endPoint y: 336, distance: 297.5
click at [402, 335] on icon at bounding box center [996, 295] width 3900 height 1366
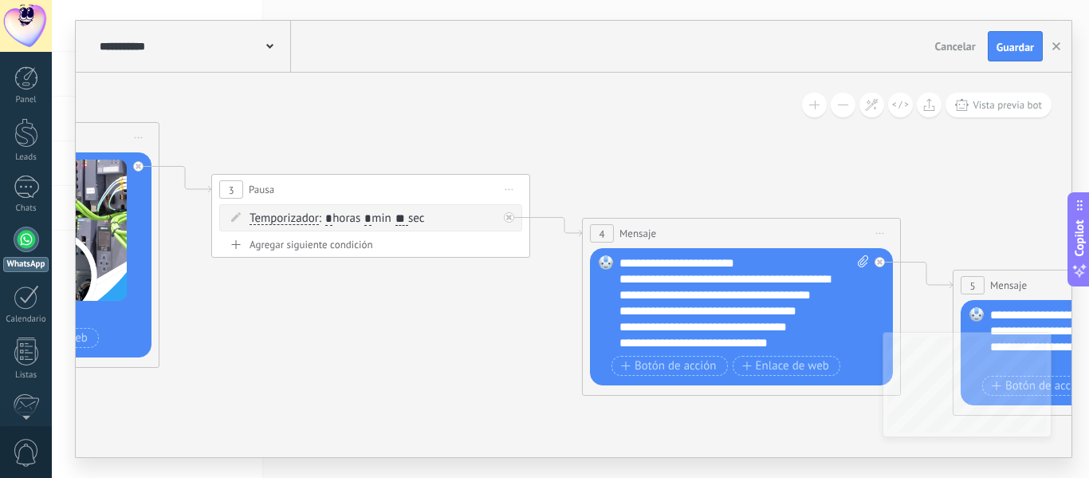
drag, startPoint x: 510, startPoint y: 376, endPoint x: 192, endPoint y: 301, distance: 326.2
click at [199, 301] on icon at bounding box center [833, 303] width 3900 height 1366
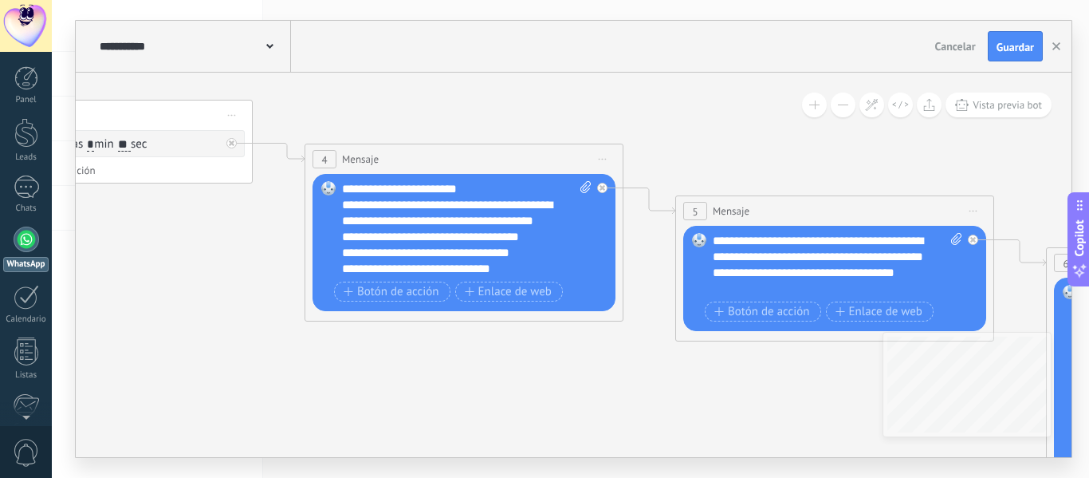
drag, startPoint x: 633, startPoint y: 384, endPoint x: 210, endPoint y: 364, distance: 423.9
click at [210, 364] on icon at bounding box center [556, 228] width 3900 height 1366
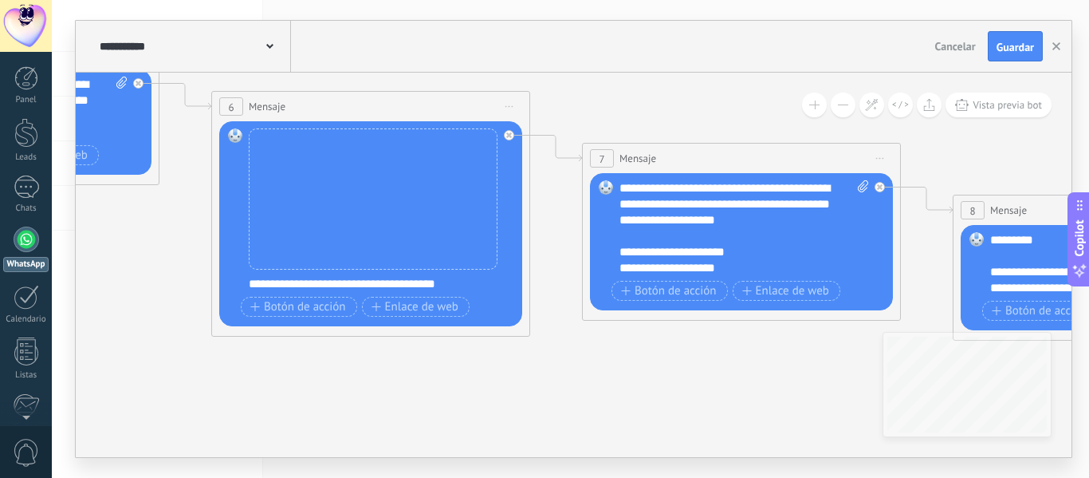
drag, startPoint x: 454, startPoint y: 388, endPoint x: 97, endPoint y: 250, distance: 383.3
click at [67, 246] on div "**********" at bounding box center [571, 239] width 1038 height 478
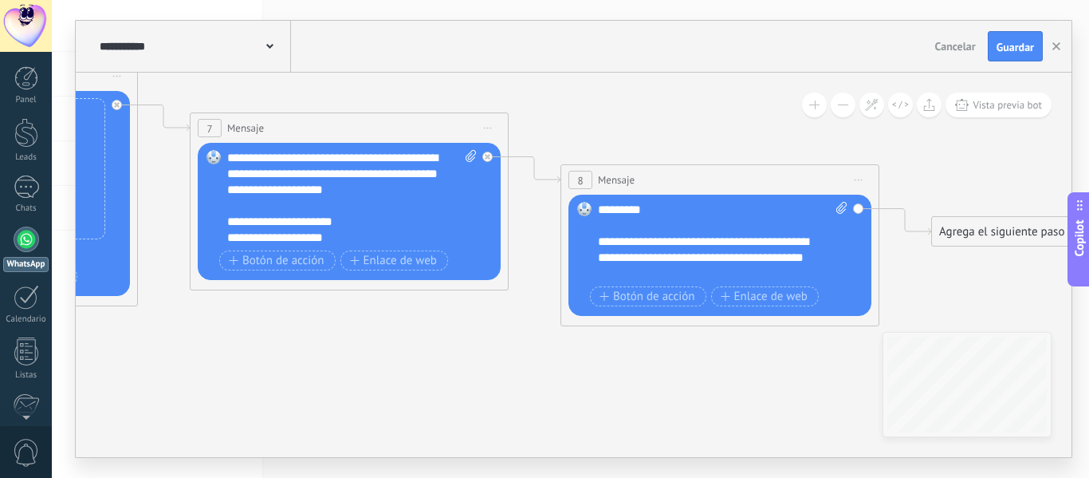
drag, startPoint x: 306, startPoint y: 367, endPoint x: 250, endPoint y: 369, distance: 55.9
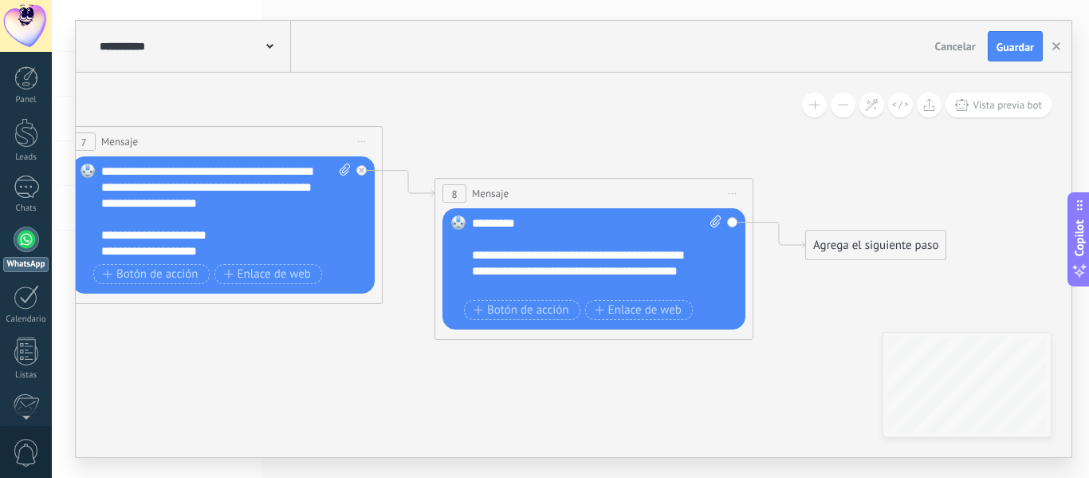
drag, startPoint x: 448, startPoint y: 396, endPoint x: 645, endPoint y: 325, distance: 209.4
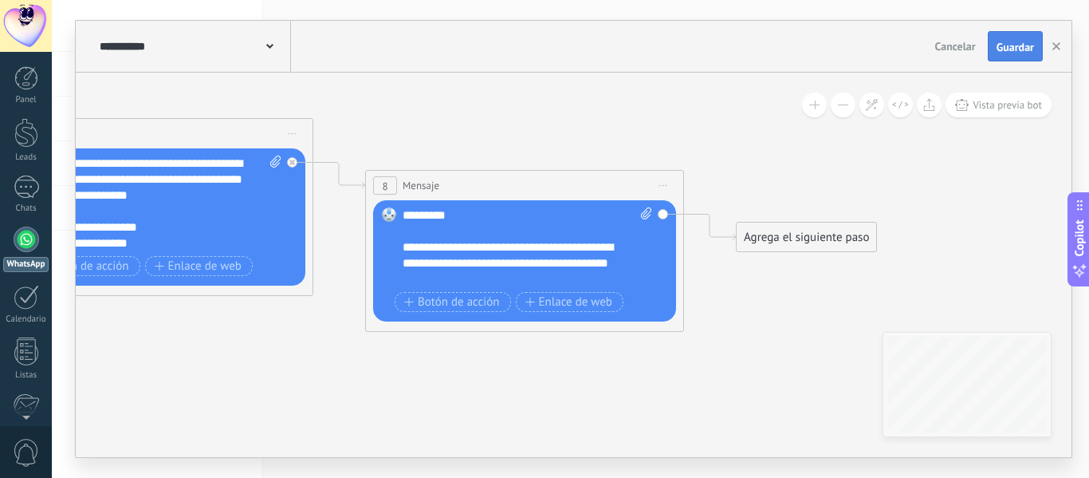
click at [1005, 43] on span "Guardar" at bounding box center [1015, 46] width 37 height 11
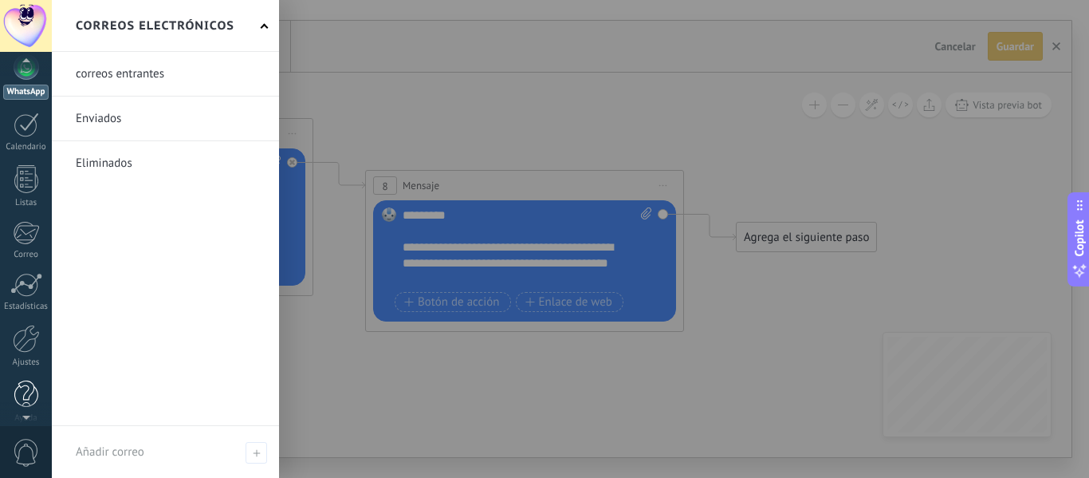
scroll to position [186, 0]
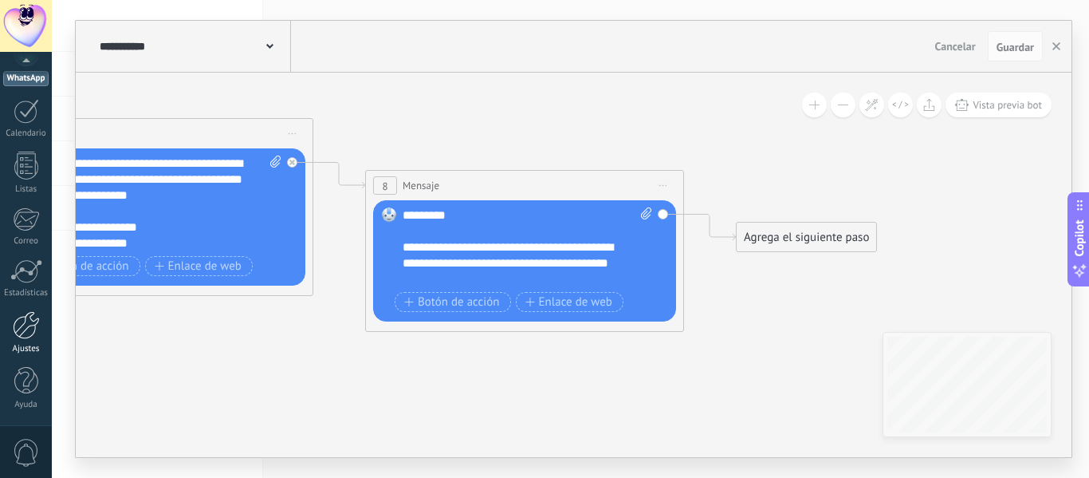
click at [26, 328] on div at bounding box center [26, 325] width 27 height 28
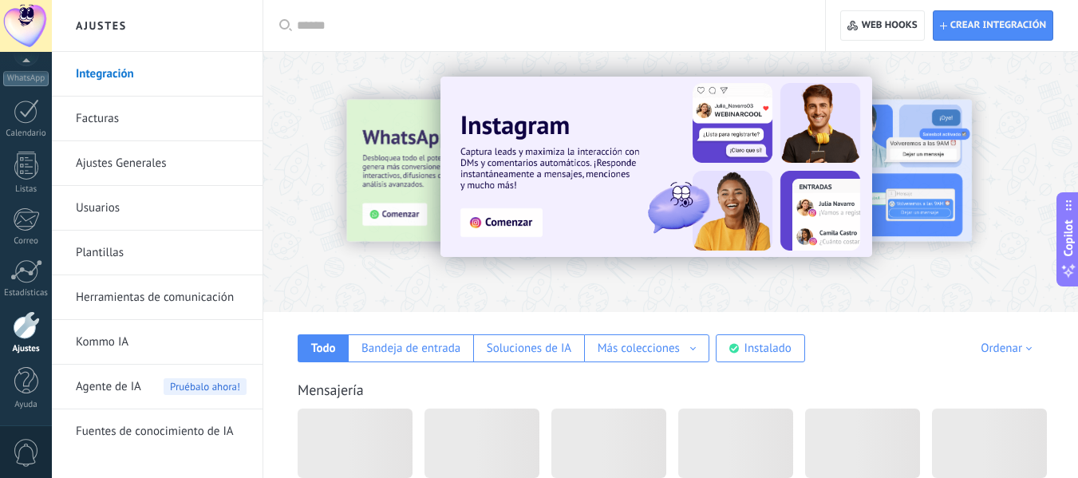
click at [368, 20] on input "text" at bounding box center [550, 26] width 506 height 17
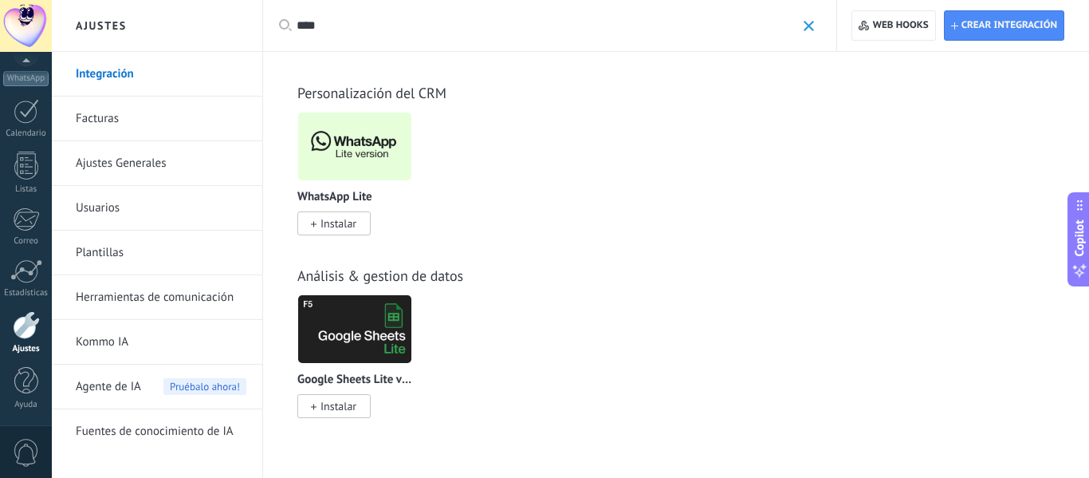
type input "****"
click at [341, 220] on span "Instalar" at bounding box center [339, 223] width 36 height 14
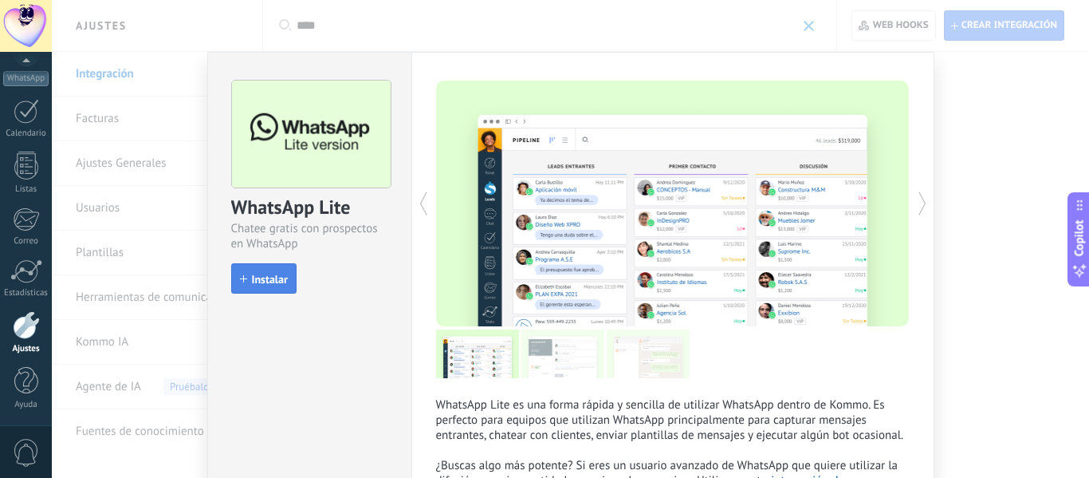
click at [241, 286] on button "Instalar" at bounding box center [263, 278] width 65 height 30
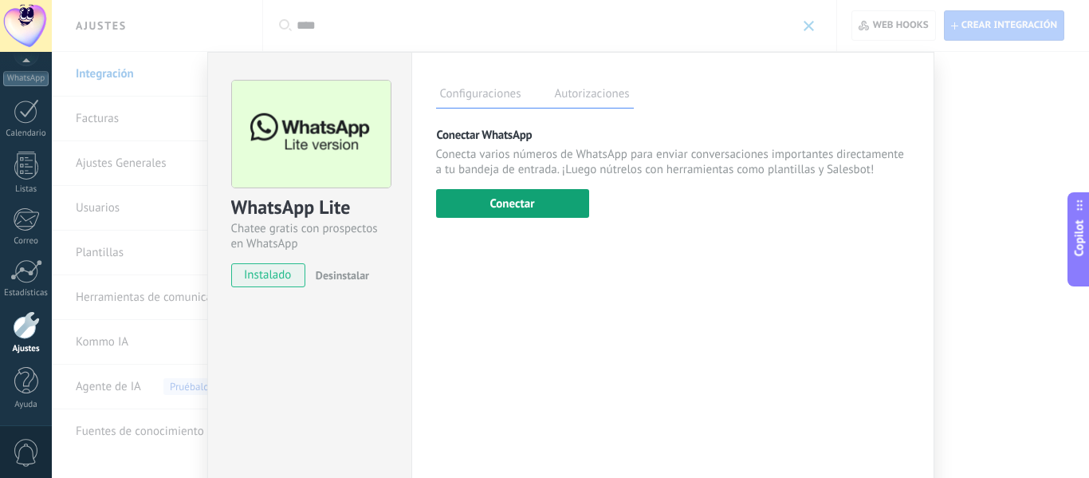
click at [488, 205] on button "Conectar" at bounding box center [512, 203] width 153 height 29
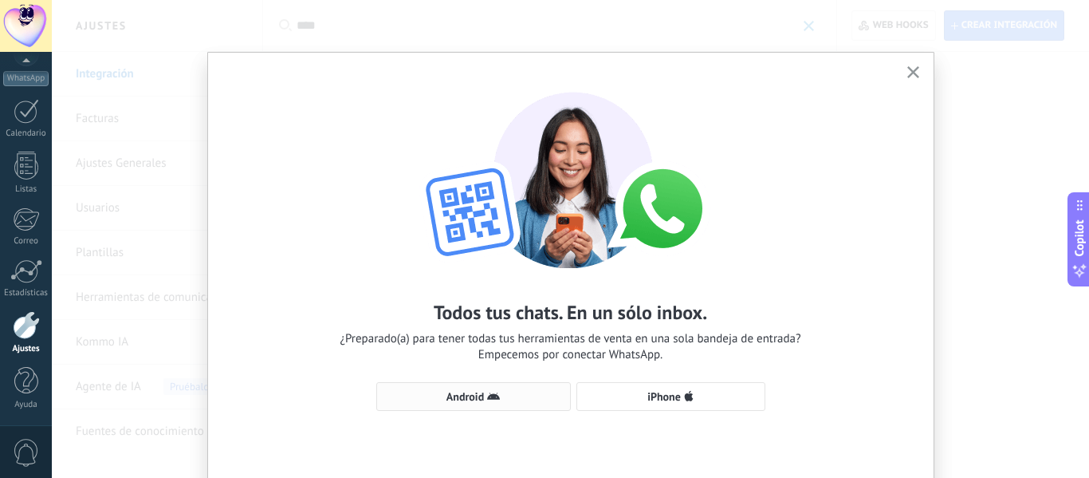
click at [502, 394] on span "Android" at bounding box center [473, 396] width 177 height 13
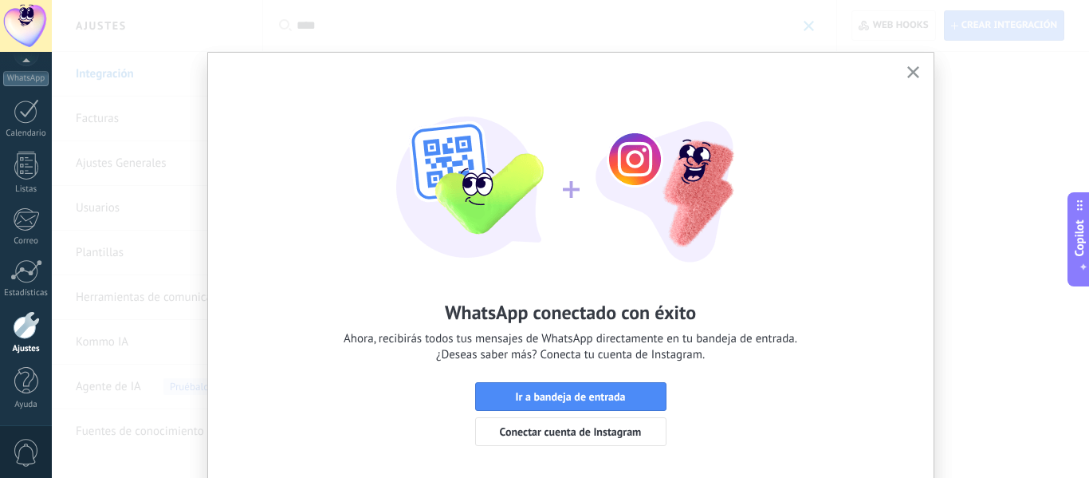
click at [535, 393] on span "Ir a bandeja de entrada" at bounding box center [570, 396] width 110 height 11
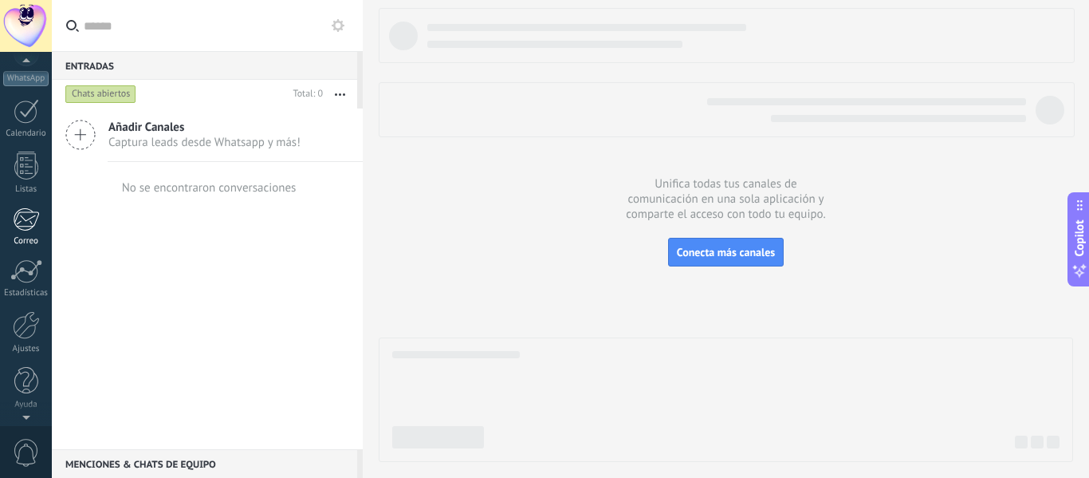
scroll to position [26, 0]
click at [25, 213] on div at bounding box center [27, 213] width 26 height 26
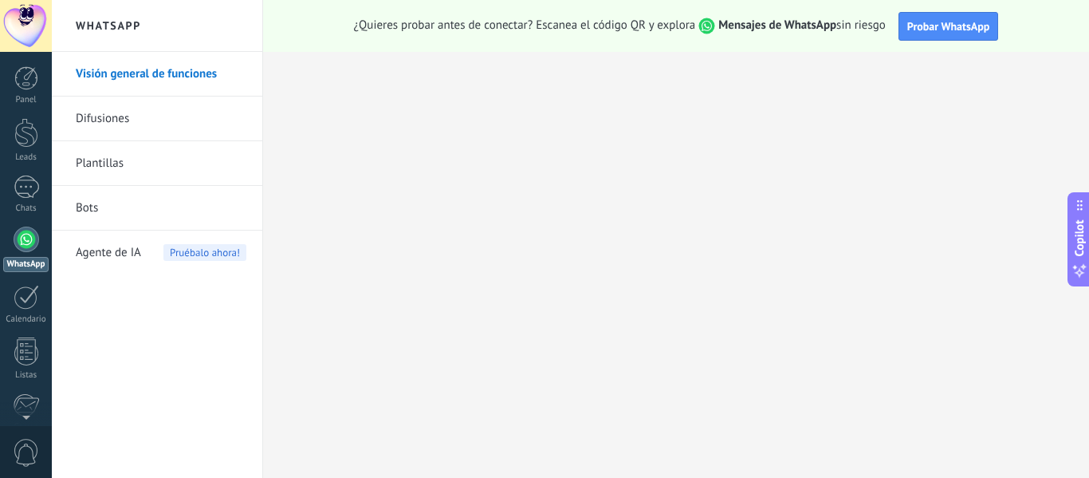
click at [94, 205] on link "Bots" at bounding box center [161, 208] width 171 height 45
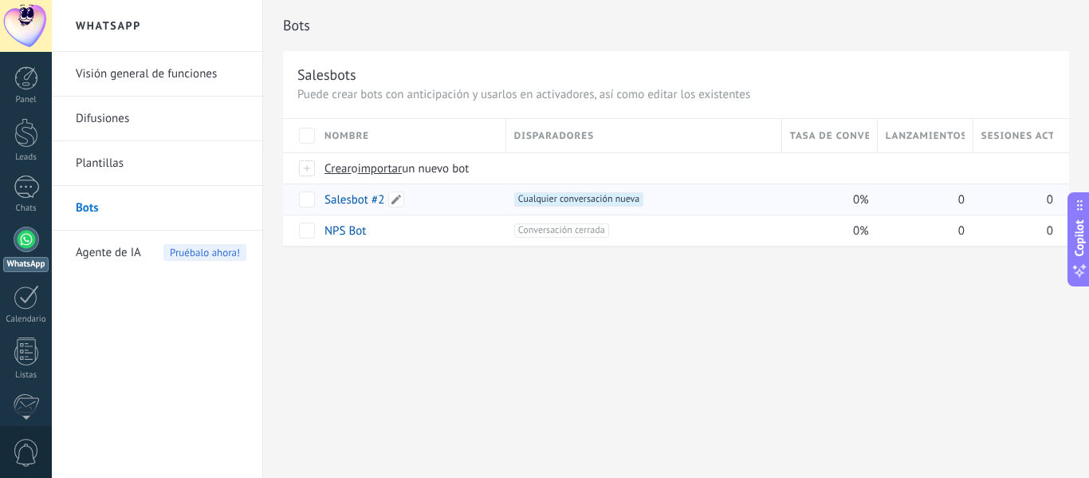
click at [342, 200] on link "Salesbot #2" at bounding box center [355, 199] width 60 height 15
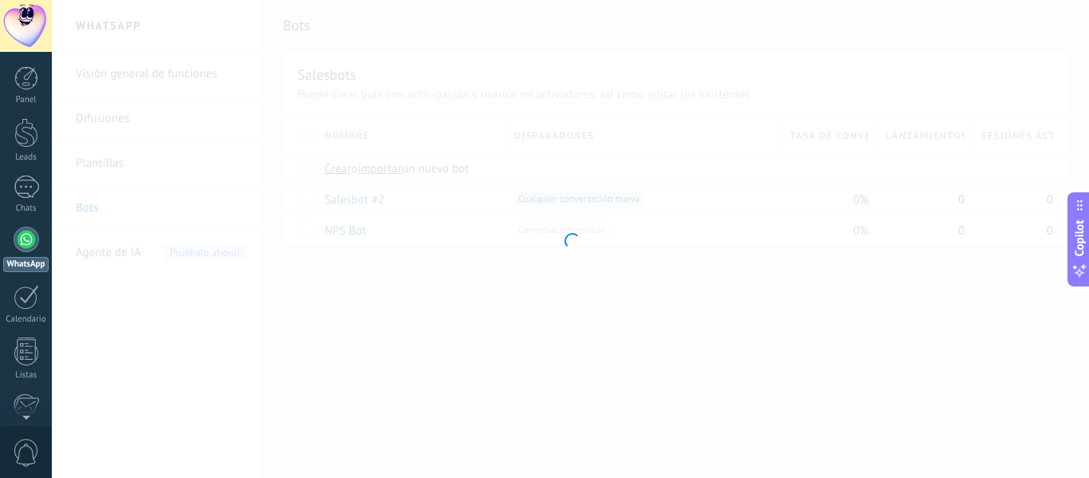
type input "**********"
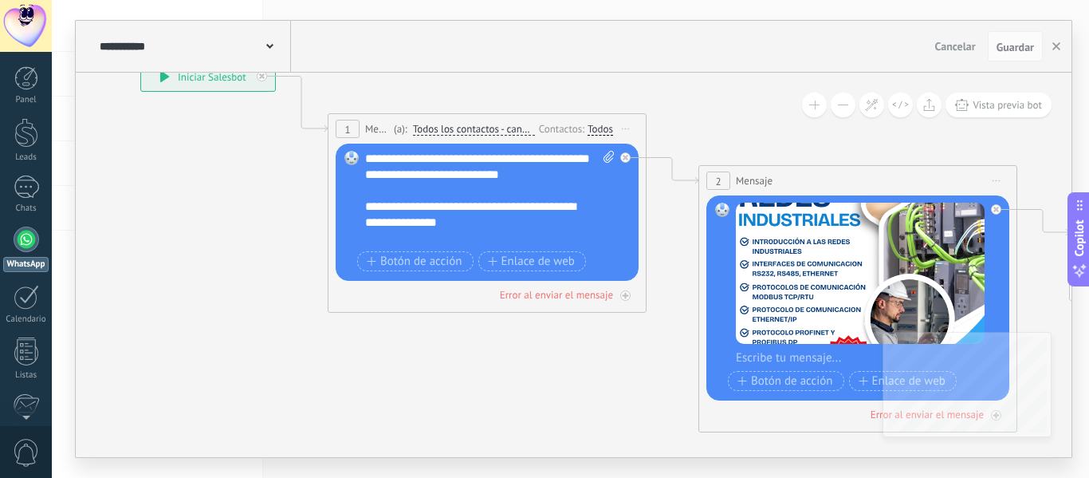
drag, startPoint x: 437, startPoint y: 259, endPoint x: 242, endPoint y: 162, distance: 217.6
